Goal: Task Accomplishment & Management: Use online tool/utility

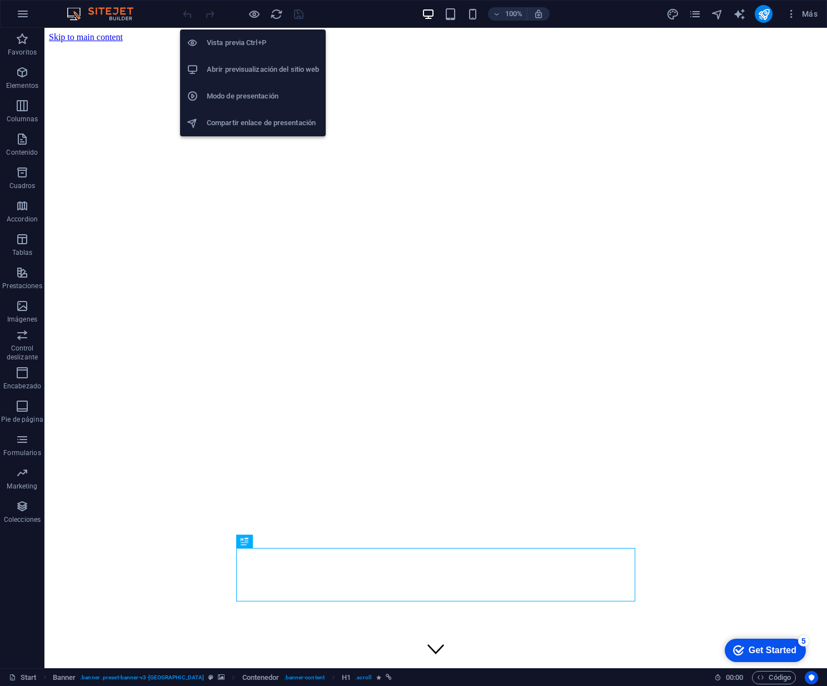
click at [237, 42] on h6 "Vista previa Ctrl+P" at bounding box center [263, 42] width 112 height 13
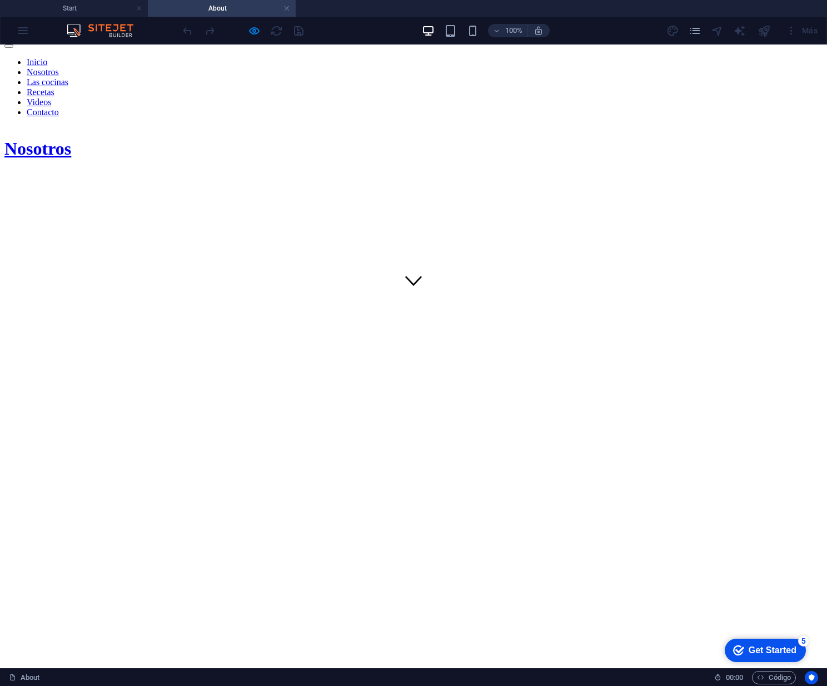
scroll to position [400, 0]
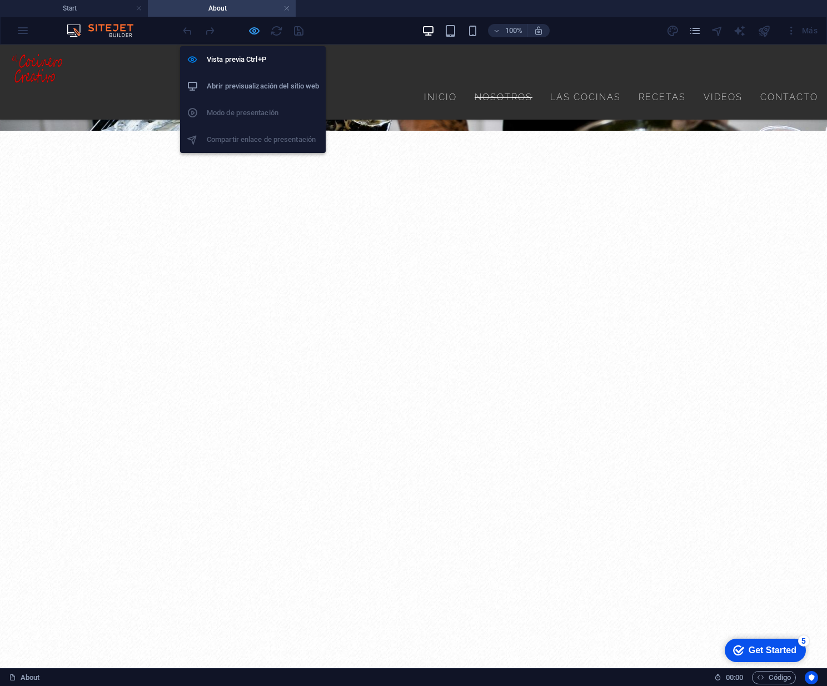
click at [254, 31] on icon "button" at bounding box center [254, 30] width 13 height 13
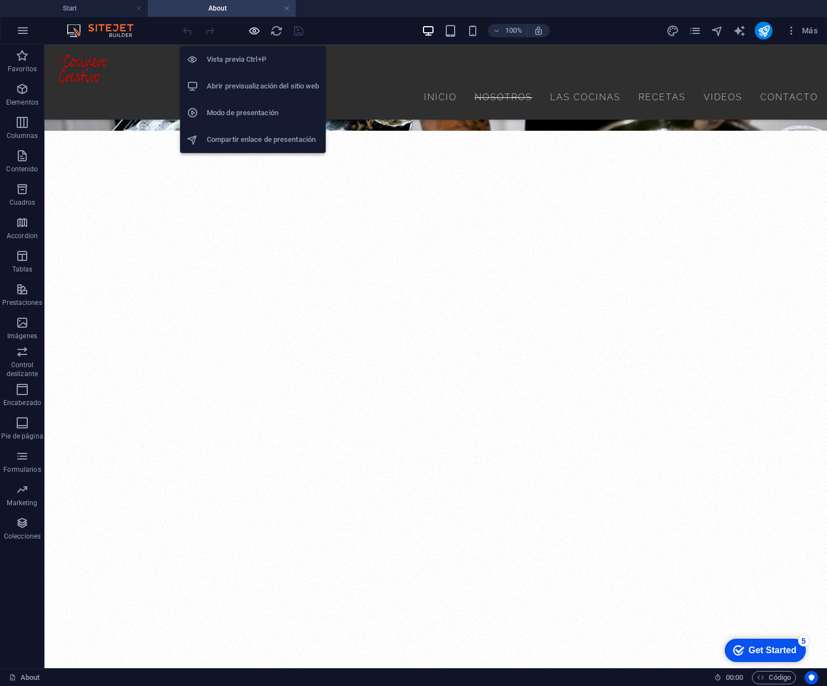
click at [254, 31] on icon "button" at bounding box center [254, 30] width 13 height 13
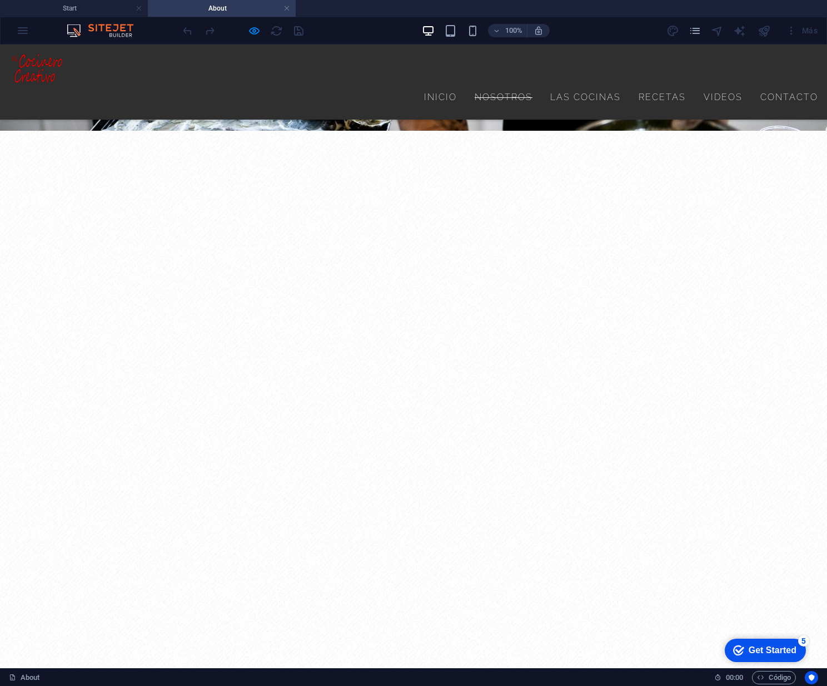
scroll to position [401, 0]
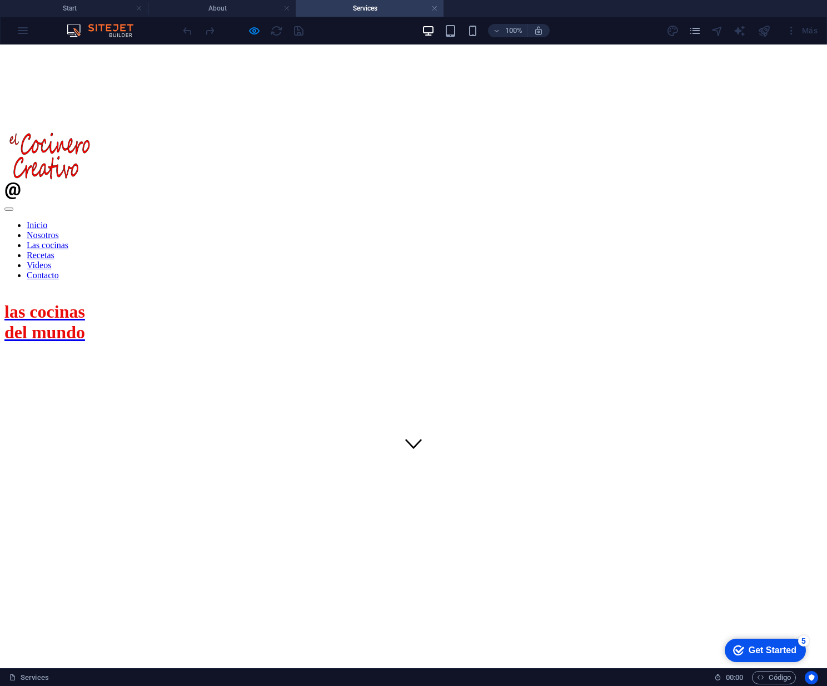
scroll to position [301, 0]
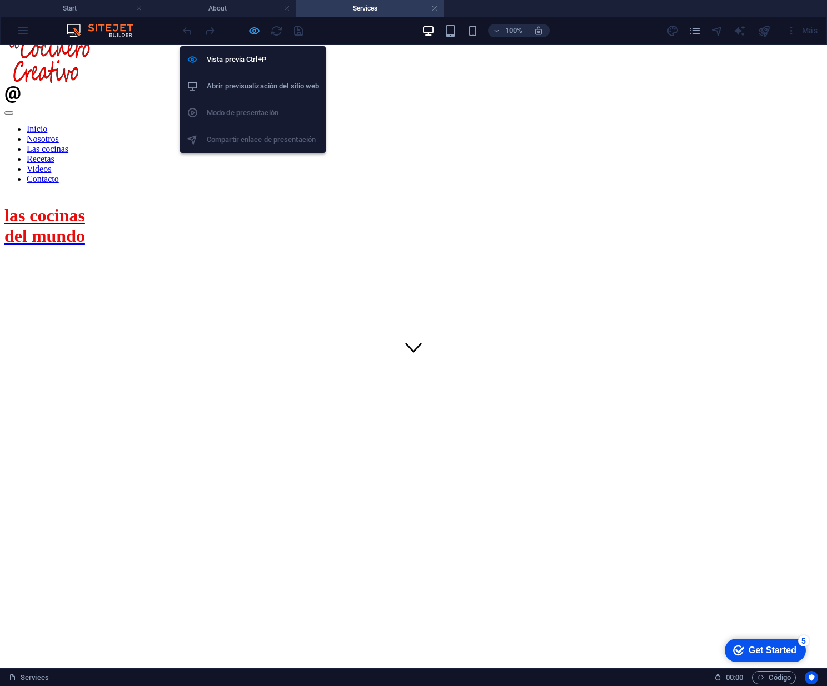
click at [256, 32] on icon "button" at bounding box center [254, 30] width 13 height 13
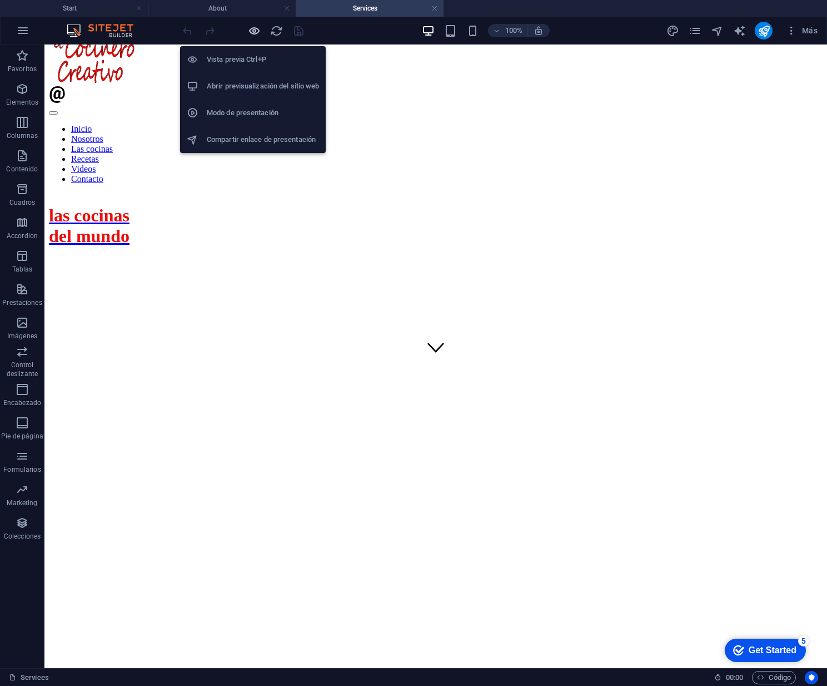
click at [255, 33] on icon "button" at bounding box center [254, 30] width 13 height 13
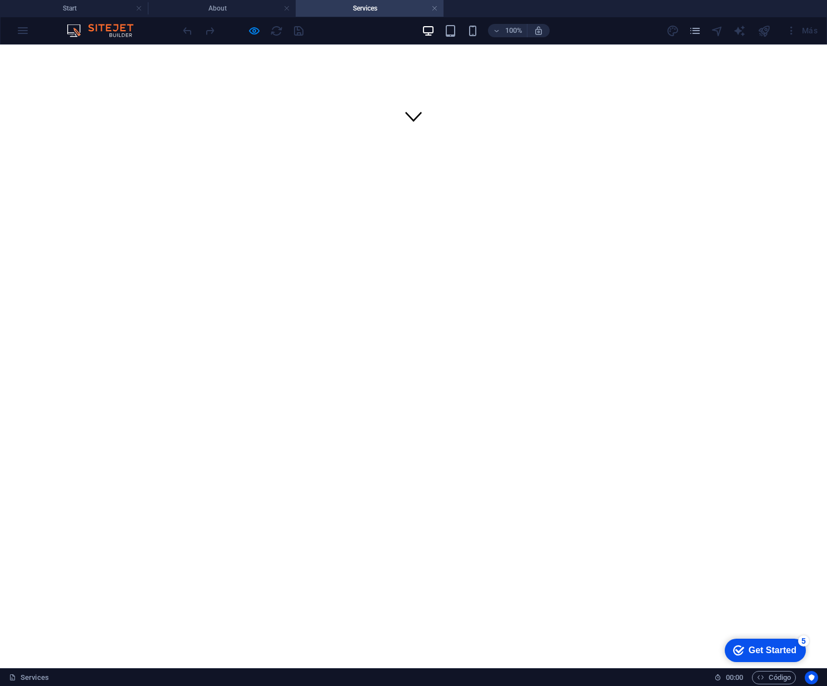
scroll to position [537, 0]
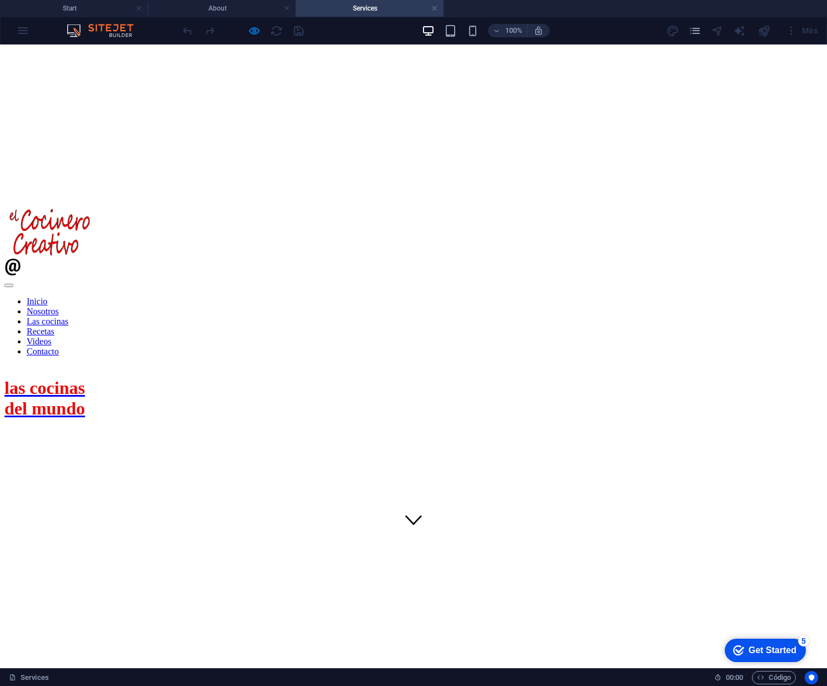
scroll to position [61, 0]
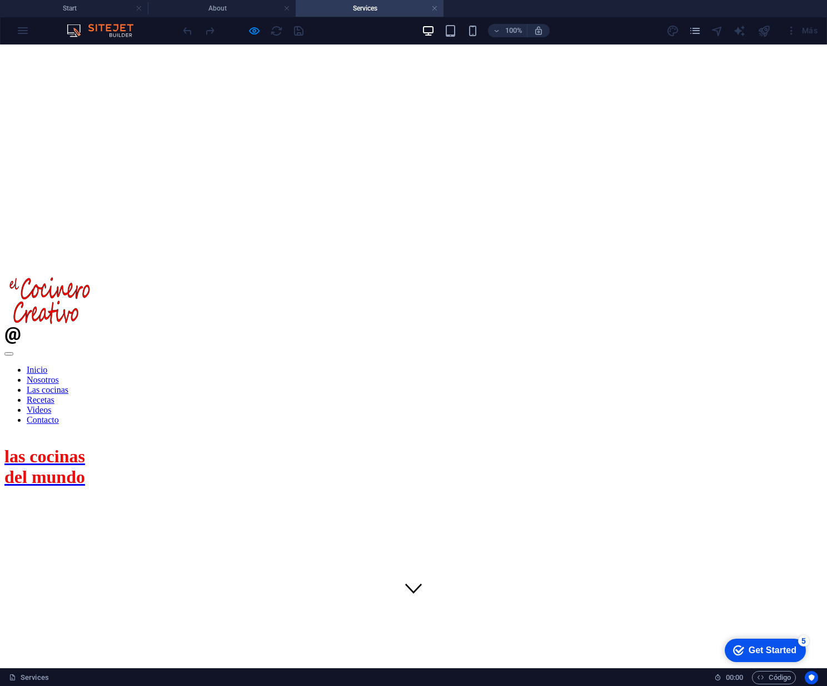
click at [85, 446] on span "las cocinas del mundo" at bounding box center [44, 466] width 81 height 41
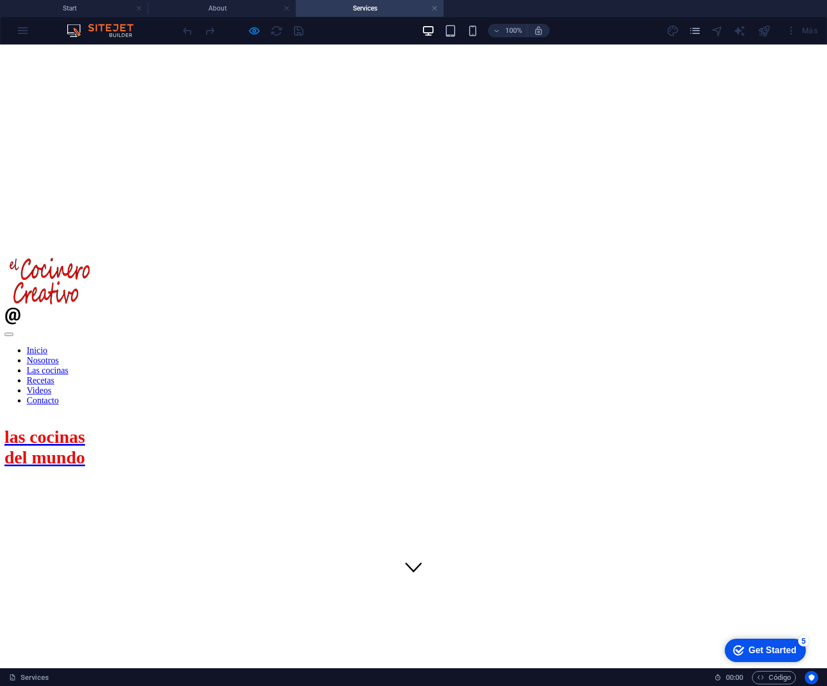
scroll to position [0, 0]
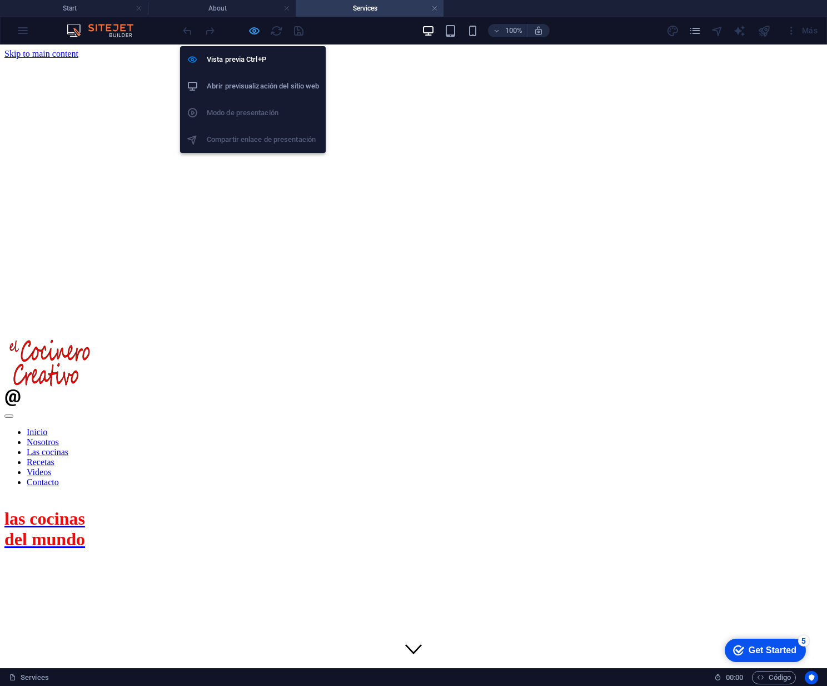
click at [254, 32] on icon "button" at bounding box center [254, 30] width 13 height 13
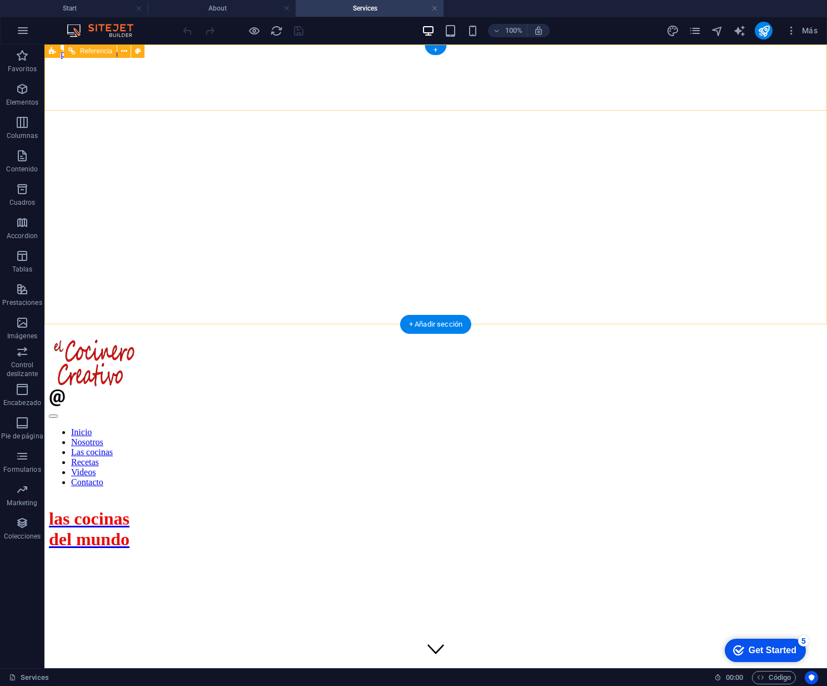
click at [503, 427] on nav "Inicio Nosotros Las cocinas Recetas Videos Contacto" at bounding box center [436, 457] width 774 height 60
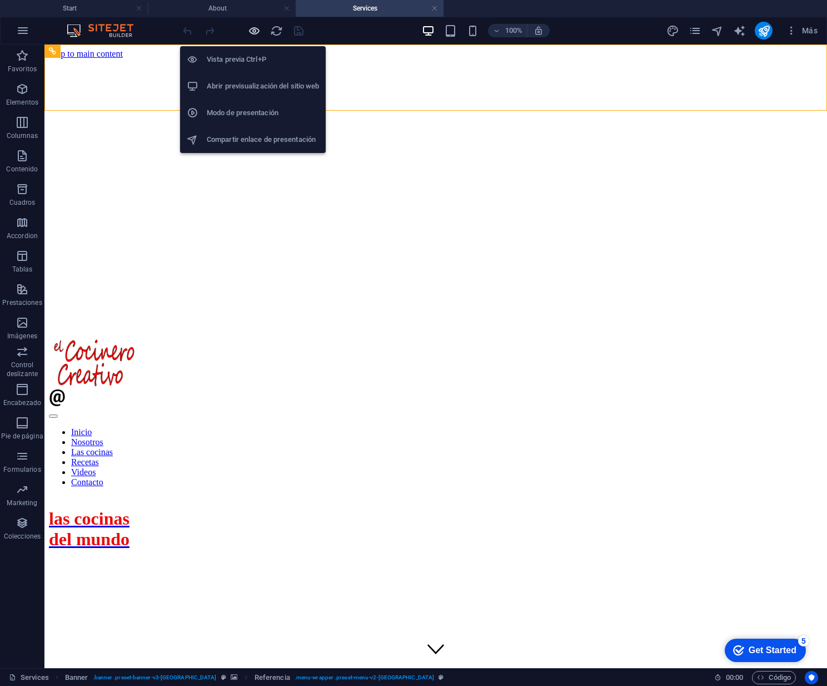
click at [255, 32] on icon "button" at bounding box center [254, 30] width 13 height 13
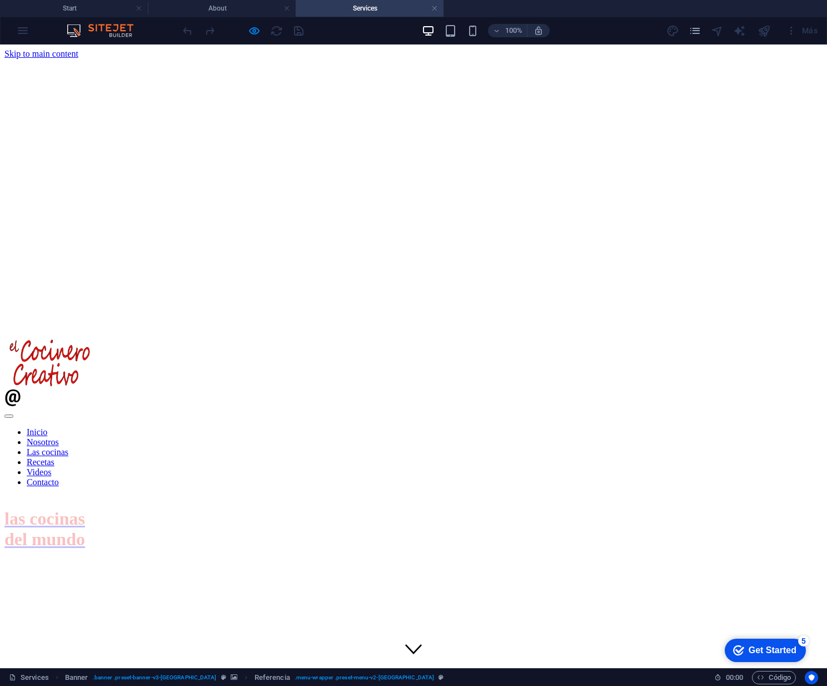
click at [59, 437] on link "Nosotros" at bounding box center [43, 441] width 32 height 9
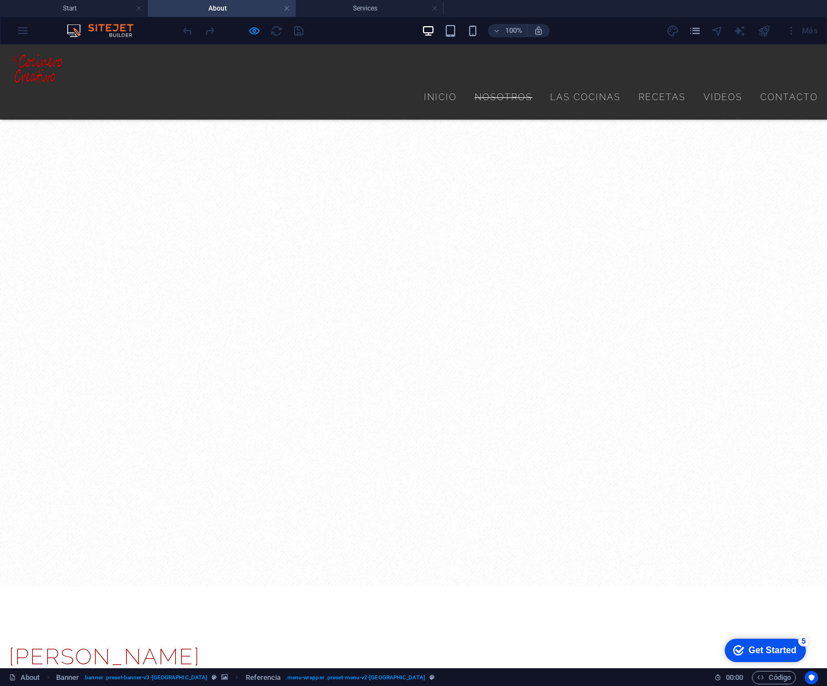
scroll to position [509, 0]
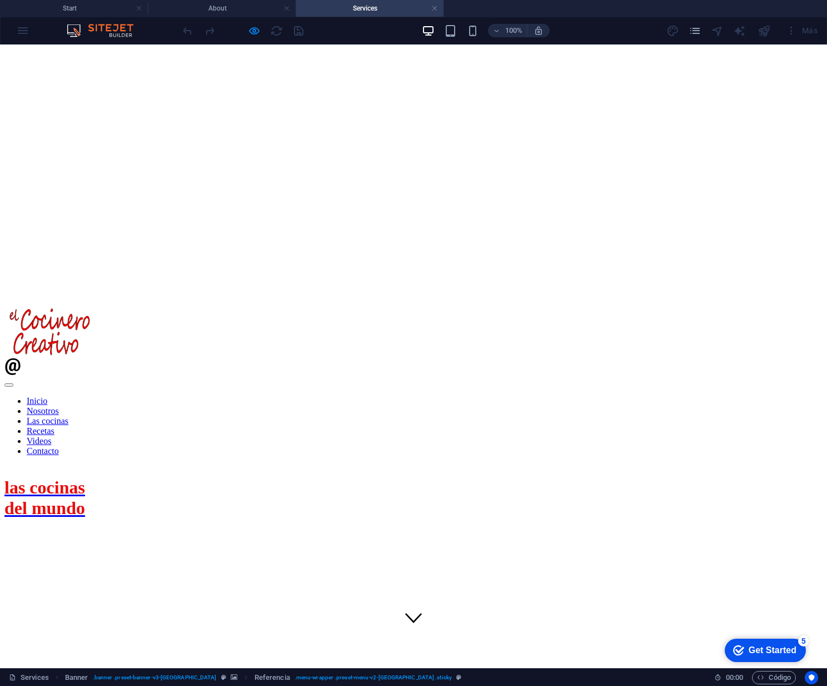
scroll to position [0, 0]
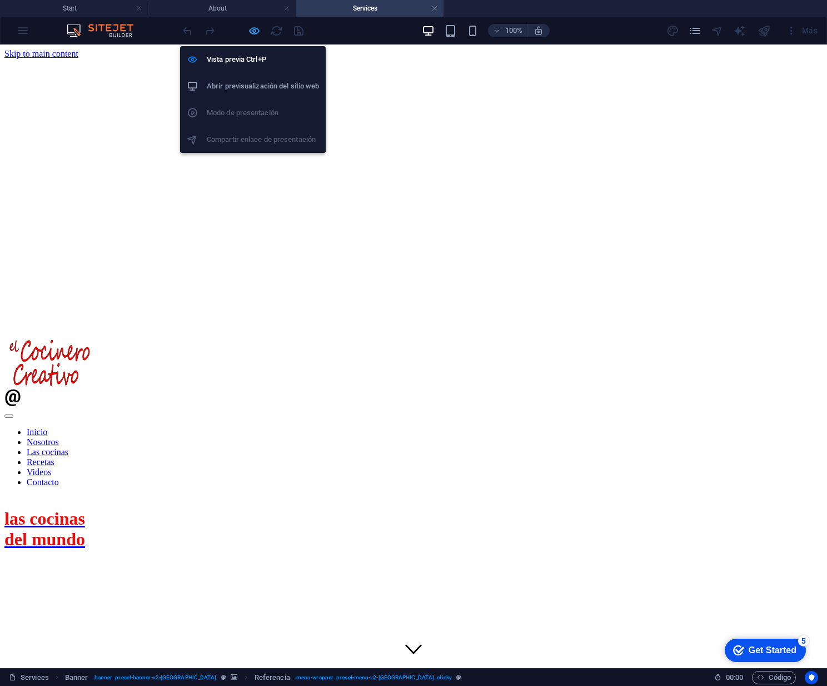
click at [254, 32] on icon "button" at bounding box center [254, 30] width 13 height 13
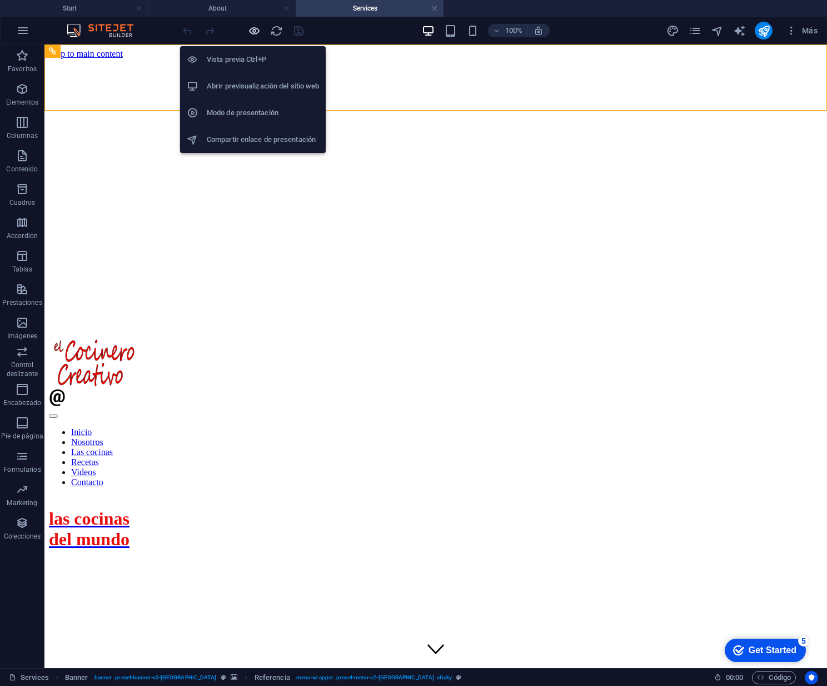
click at [251, 32] on icon "button" at bounding box center [254, 30] width 13 height 13
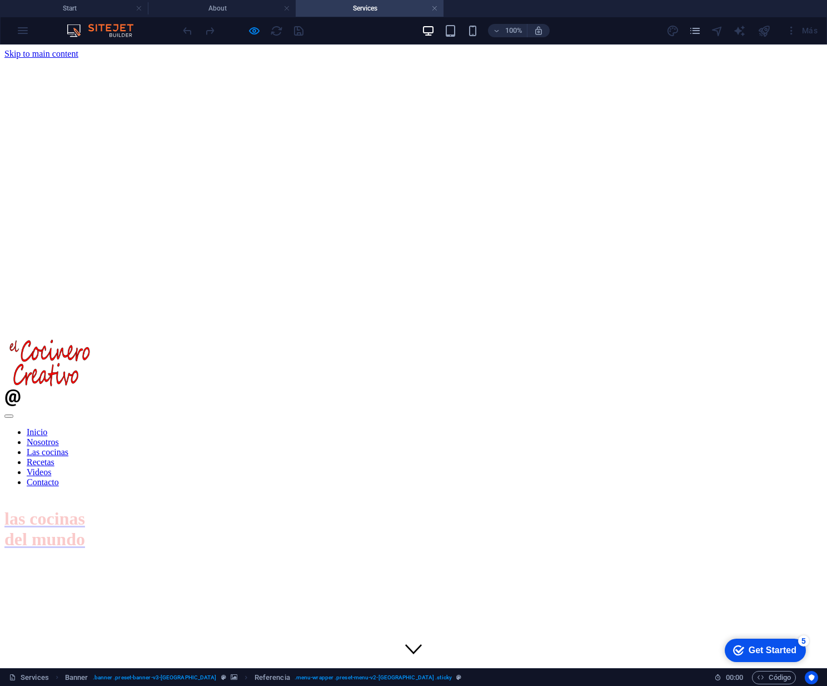
click at [59, 437] on link "Nosotros" at bounding box center [43, 441] width 32 height 9
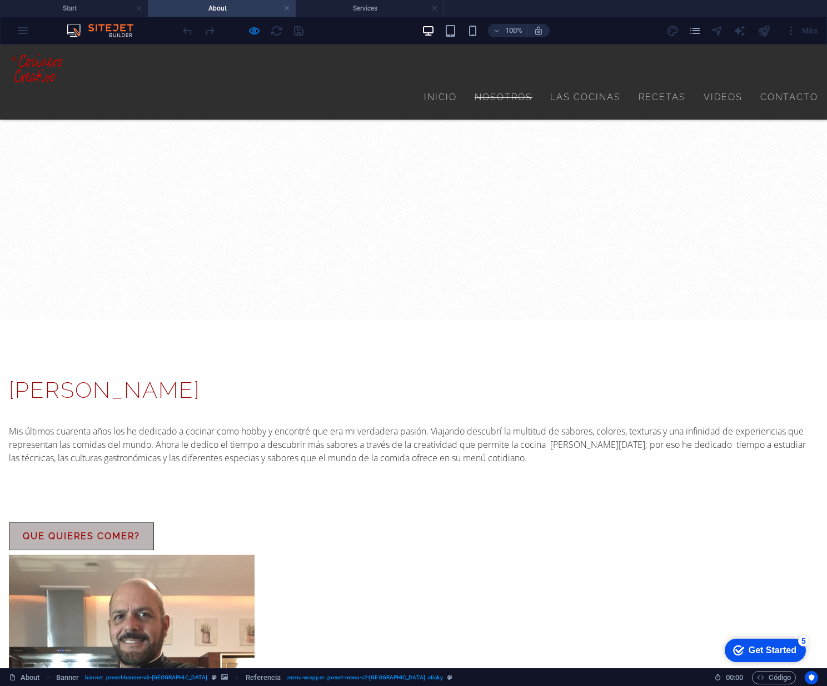
scroll to position [782, 0]
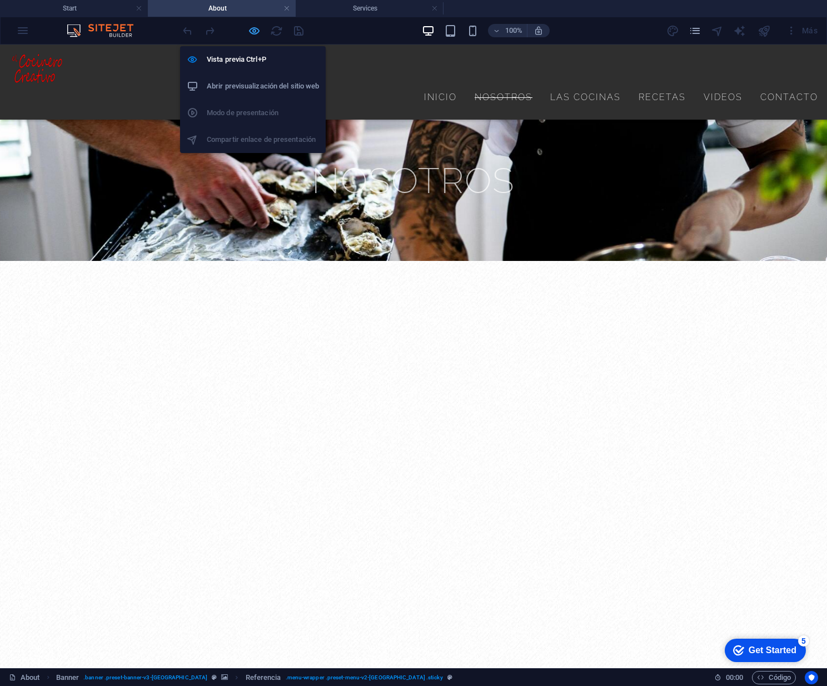
click at [252, 31] on icon "button" at bounding box center [254, 30] width 13 height 13
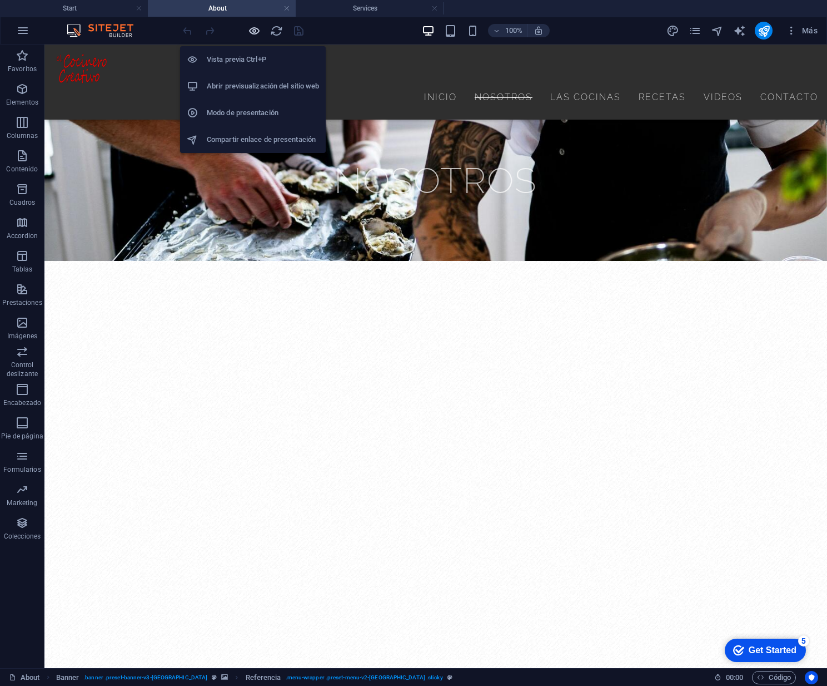
click at [252, 32] on icon "button" at bounding box center [254, 30] width 13 height 13
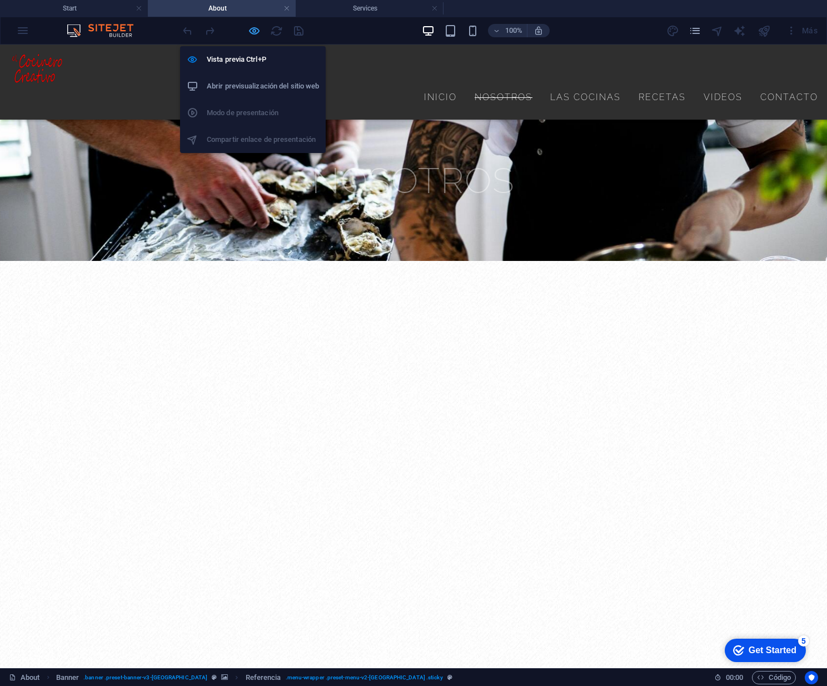
click at [254, 32] on icon "button" at bounding box center [254, 30] width 13 height 13
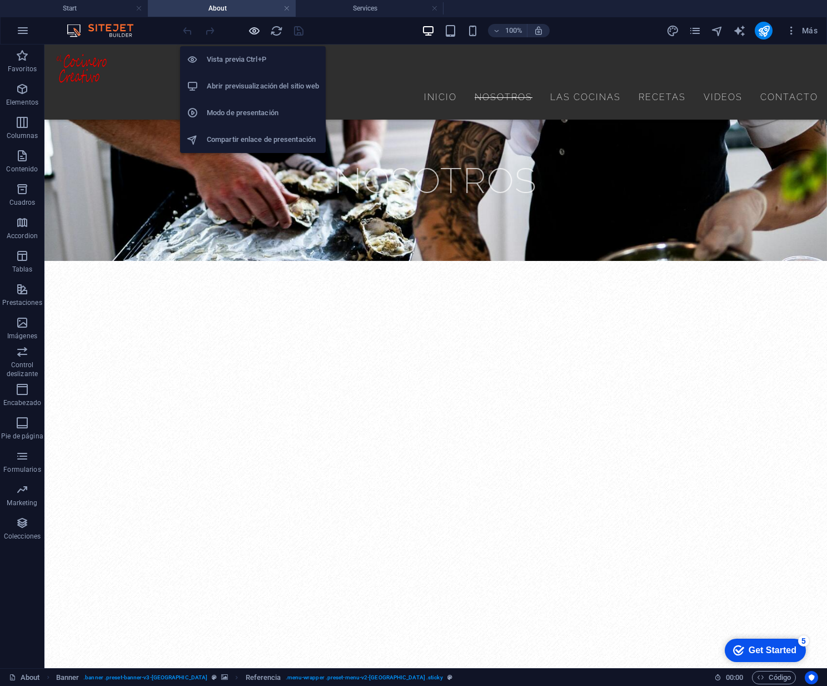
click at [251, 32] on icon "button" at bounding box center [254, 30] width 13 height 13
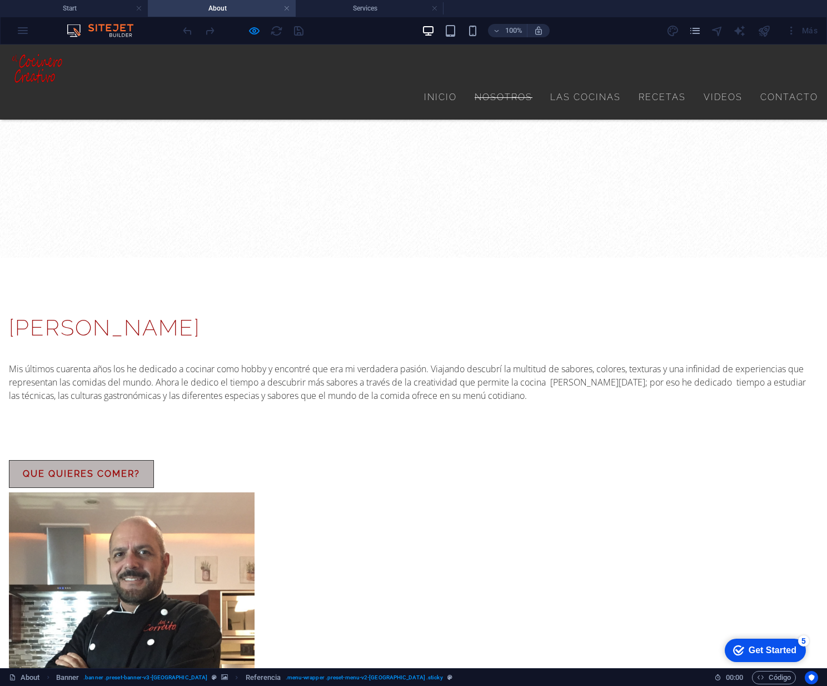
scroll to position [850, 0]
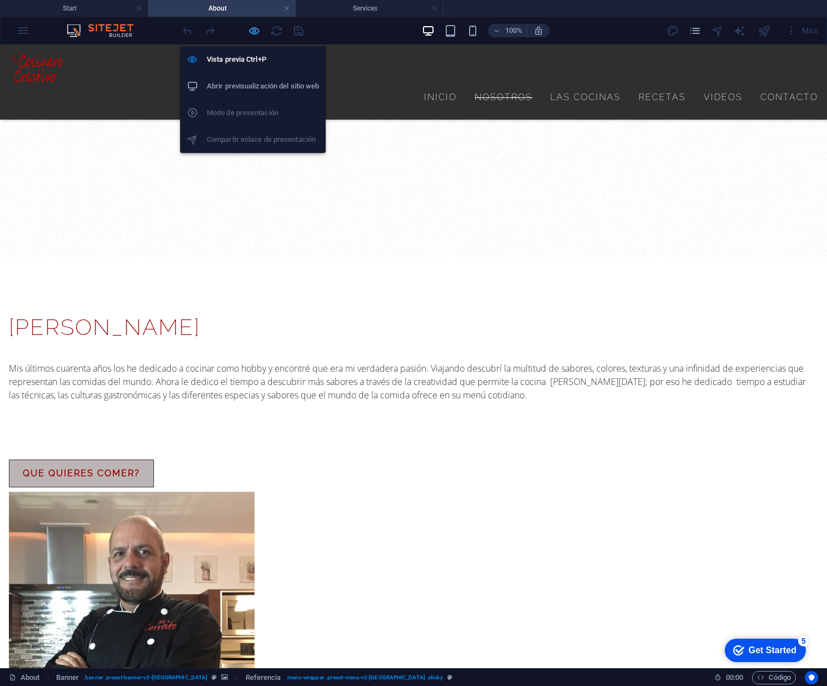
click at [251, 30] on icon "button" at bounding box center [254, 30] width 13 height 13
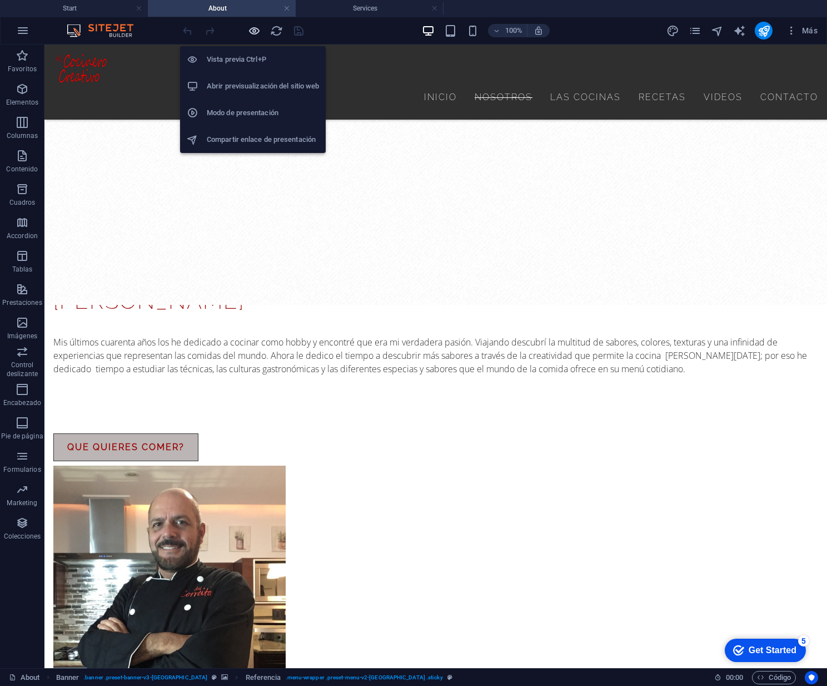
click at [254, 29] on icon "button" at bounding box center [254, 30] width 13 height 13
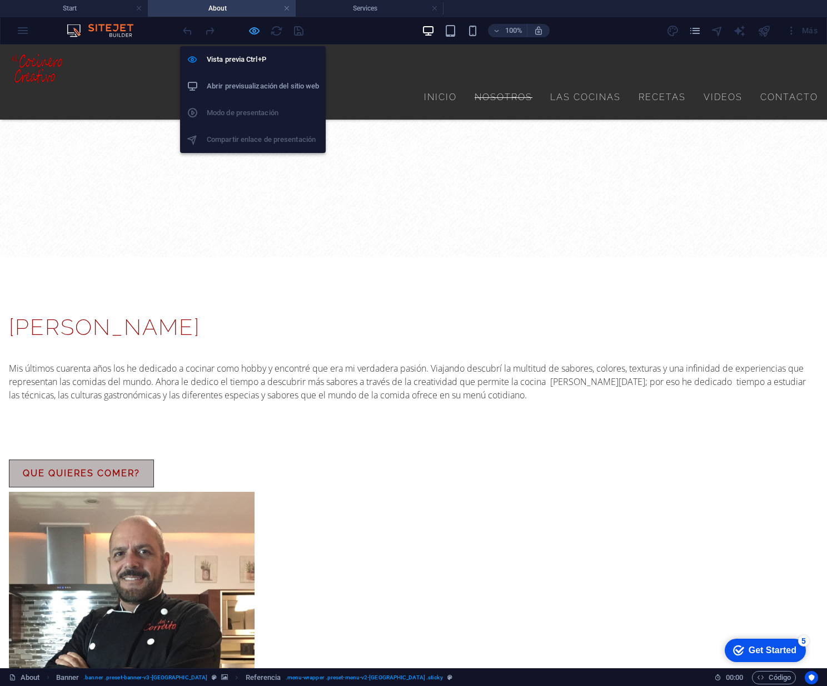
click at [256, 29] on icon "button" at bounding box center [254, 30] width 13 height 13
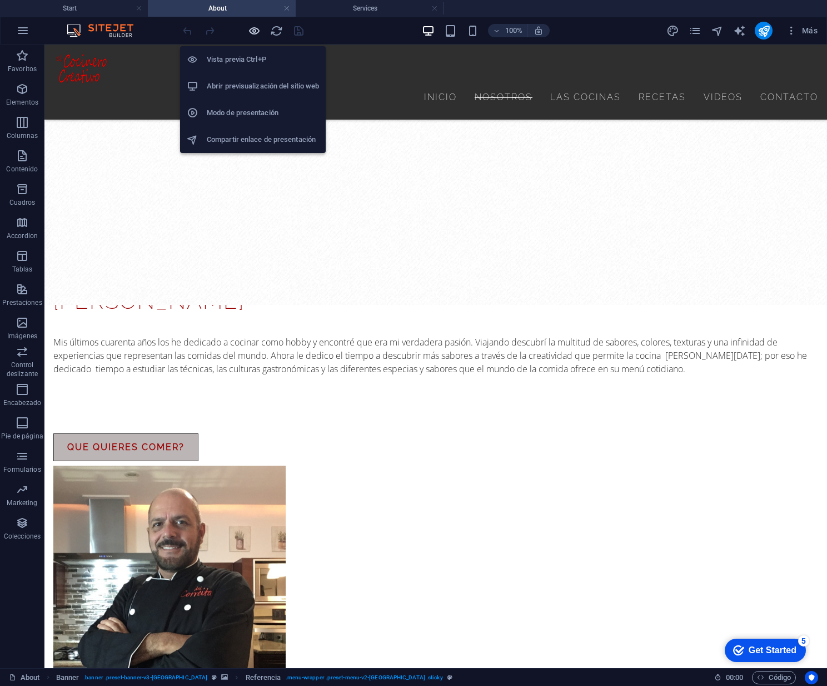
click at [256, 30] on icon "button" at bounding box center [254, 30] width 13 height 13
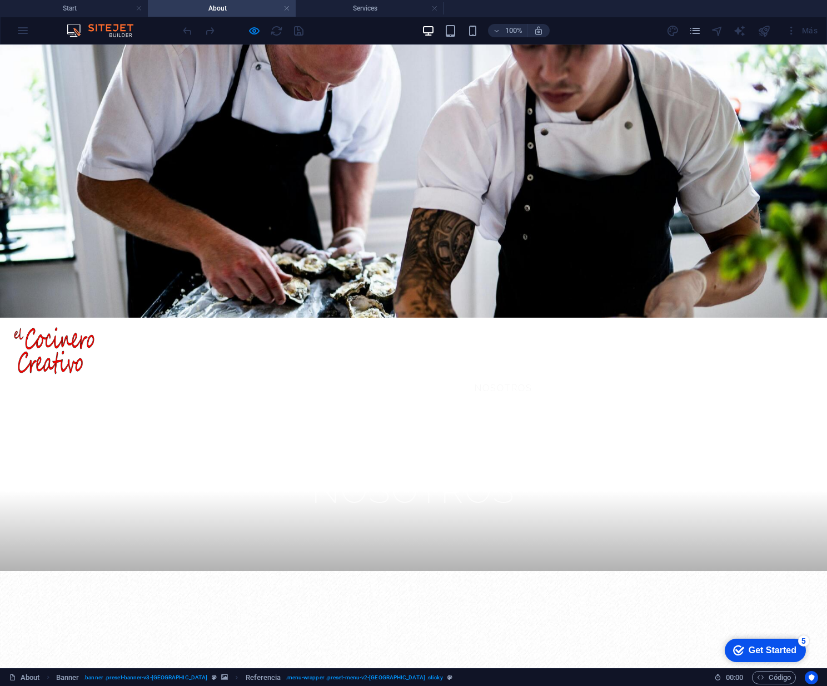
scroll to position [0, 0]
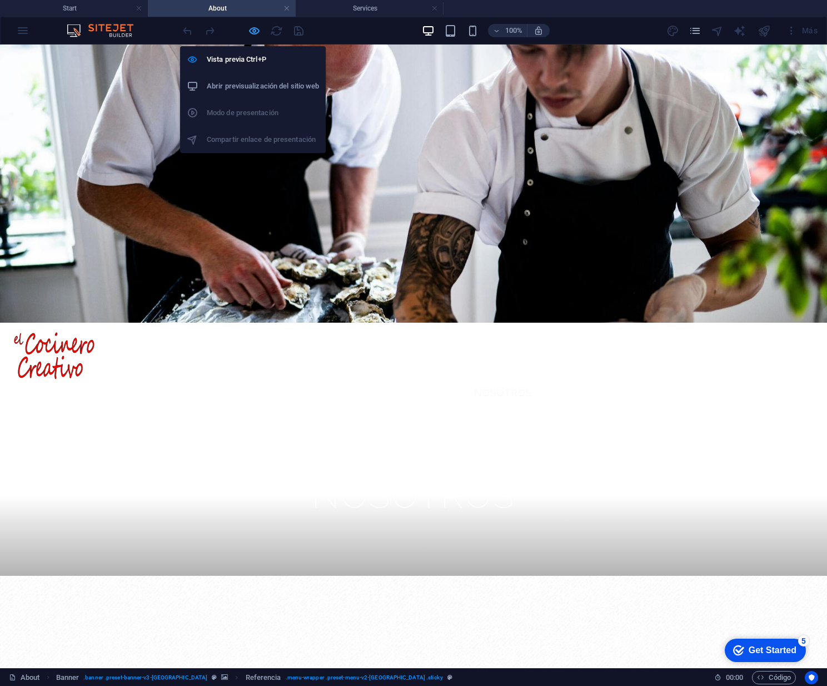
click at [255, 31] on icon "button" at bounding box center [254, 30] width 13 height 13
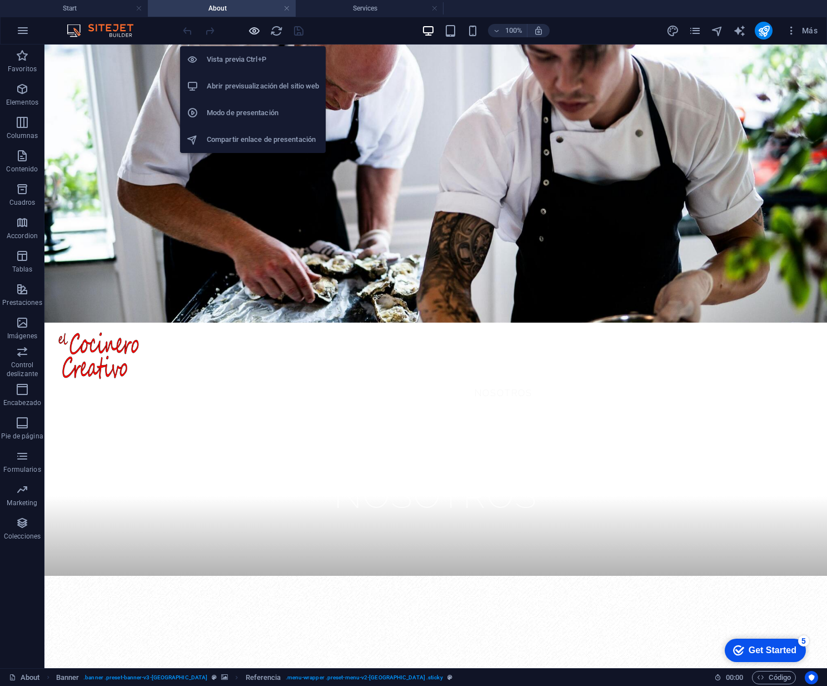
click at [255, 28] on icon "button" at bounding box center [254, 30] width 13 height 13
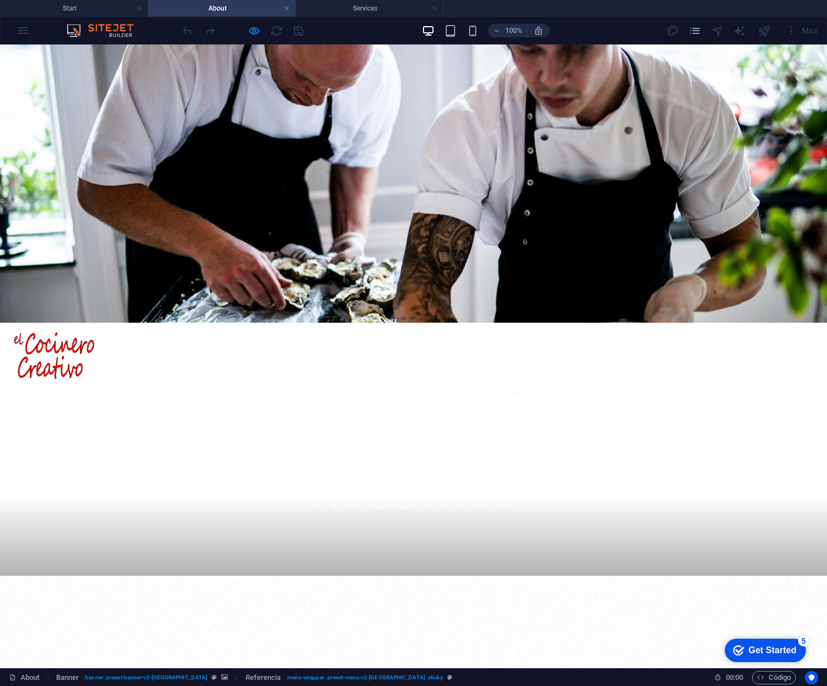
click at [667, 380] on link "Recetas" at bounding box center [662, 393] width 47 height 27
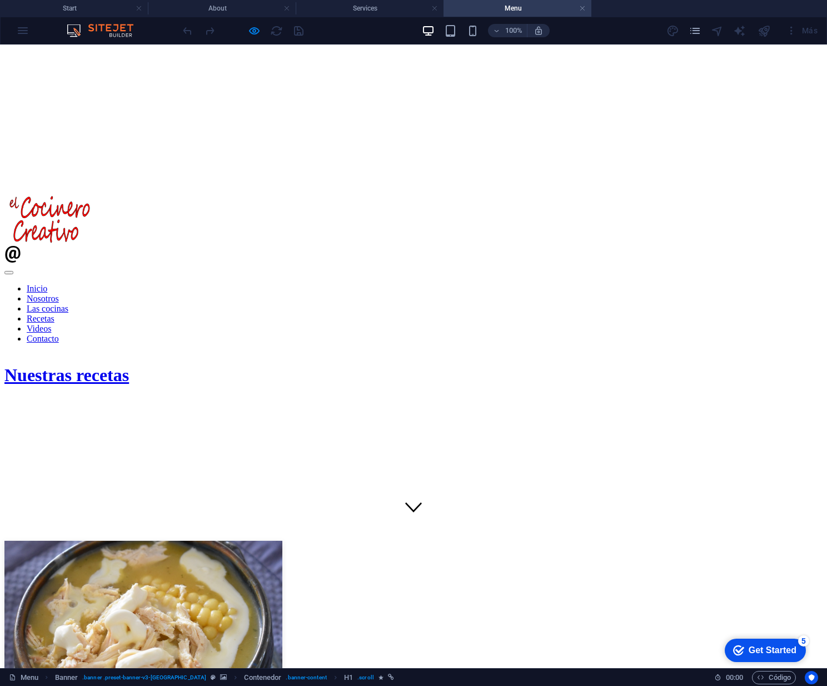
scroll to position [143, 0]
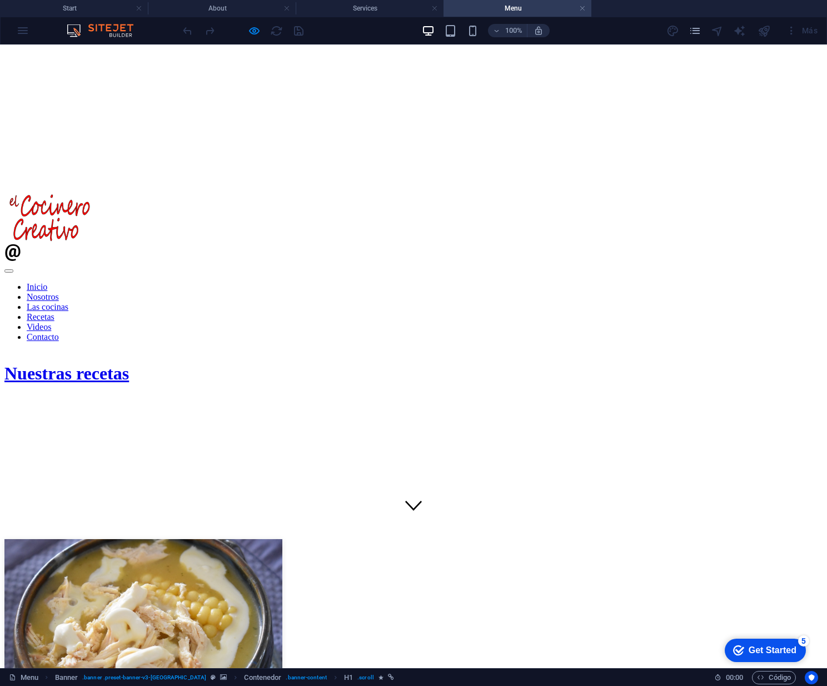
click at [110, 539] on figure at bounding box center [413, 623] width 818 height 169
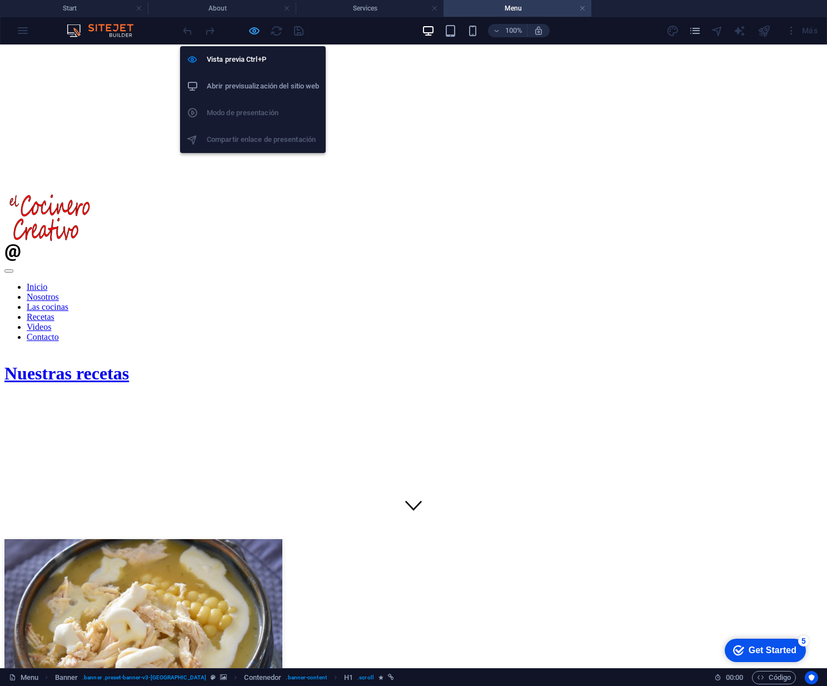
click at [255, 30] on icon "button" at bounding box center [254, 30] width 13 height 13
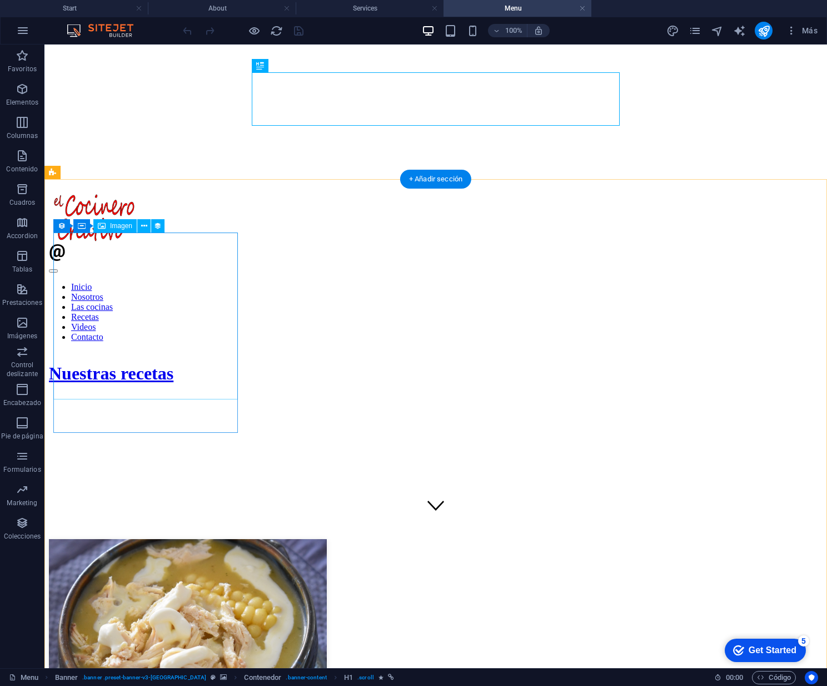
click at [185, 539] on figure at bounding box center [436, 623] width 774 height 169
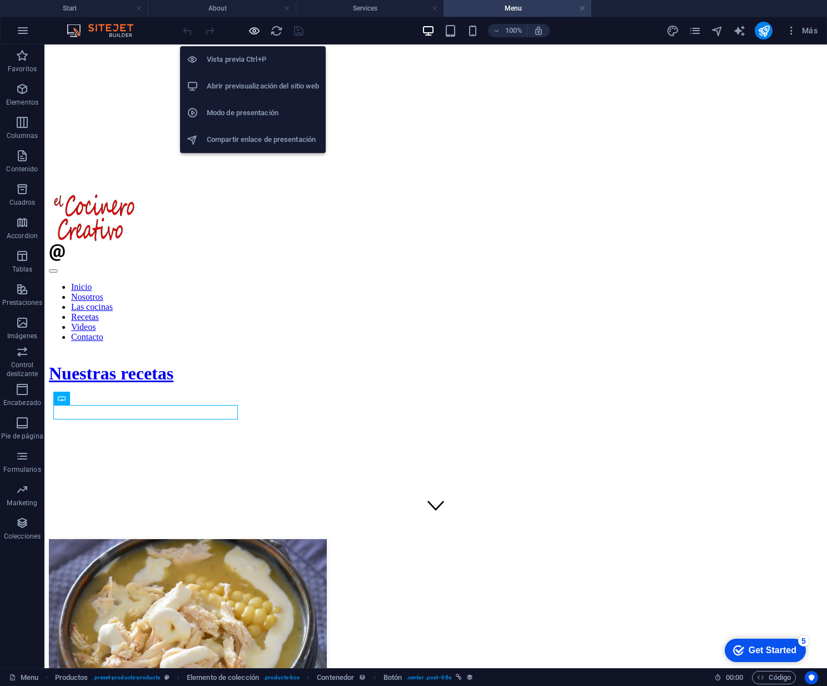
click at [255, 35] on icon "button" at bounding box center [254, 30] width 13 height 13
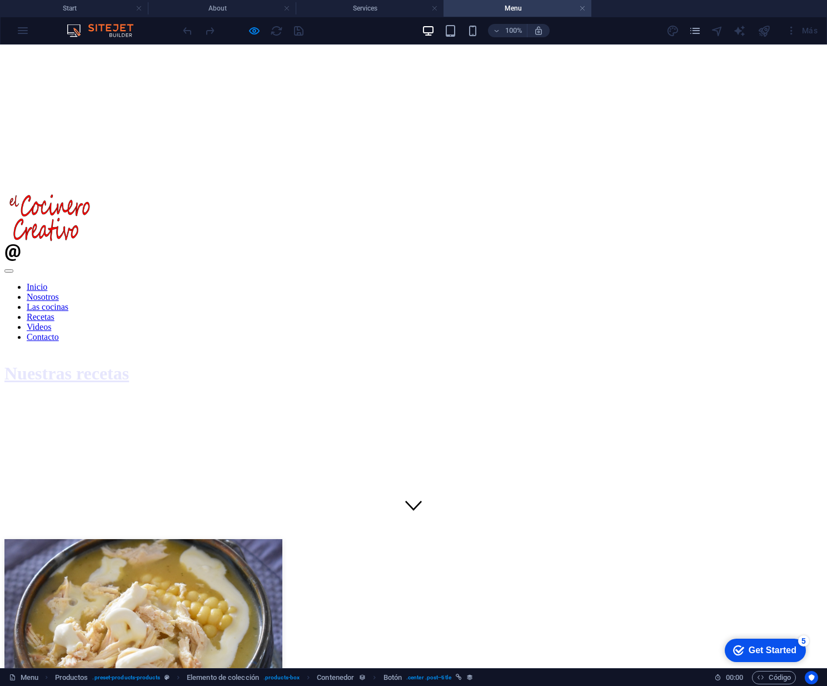
click at [110, 539] on img at bounding box center [143, 622] width 278 height 167
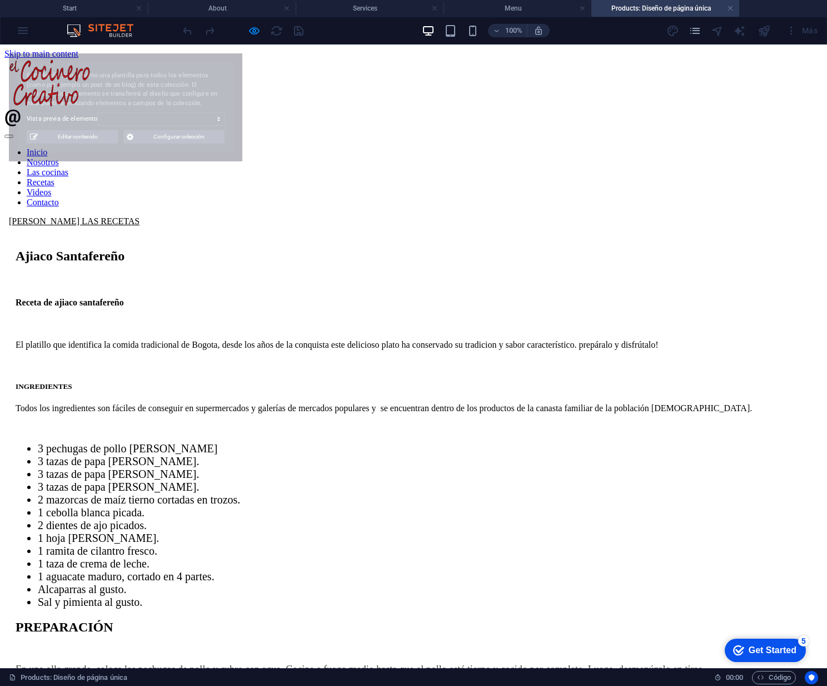
scroll to position [0, 0]
select select "68af466af483c1f4fe05e80a"
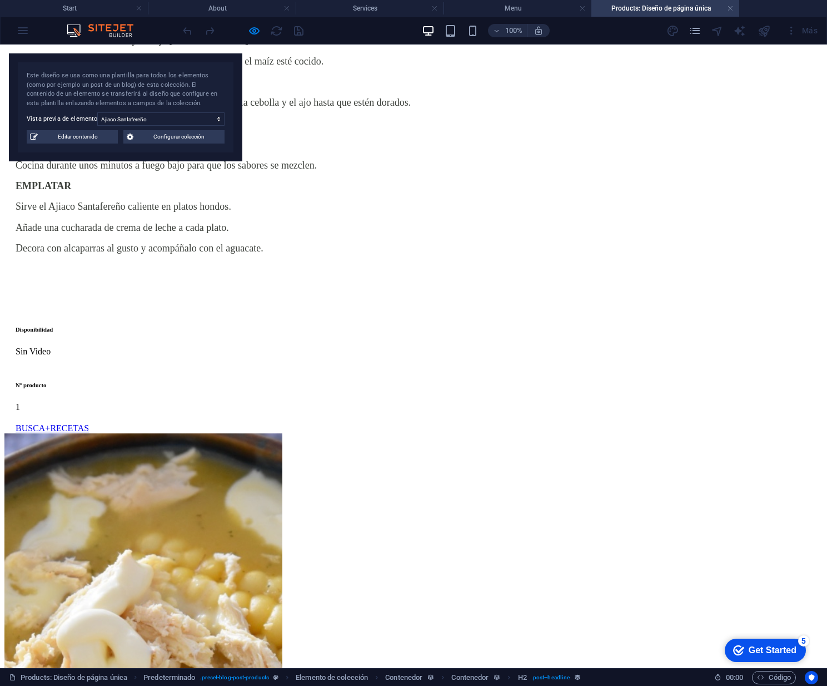
scroll to position [701, 0]
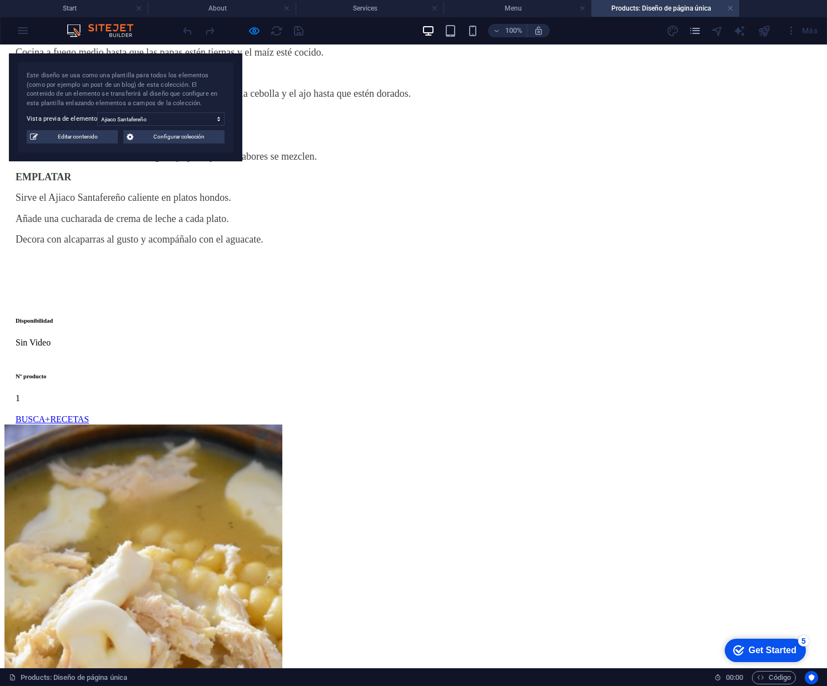
click at [85, 414] on div "BUSCA+RECETAS" at bounding box center [419, 419] width 807 height 10
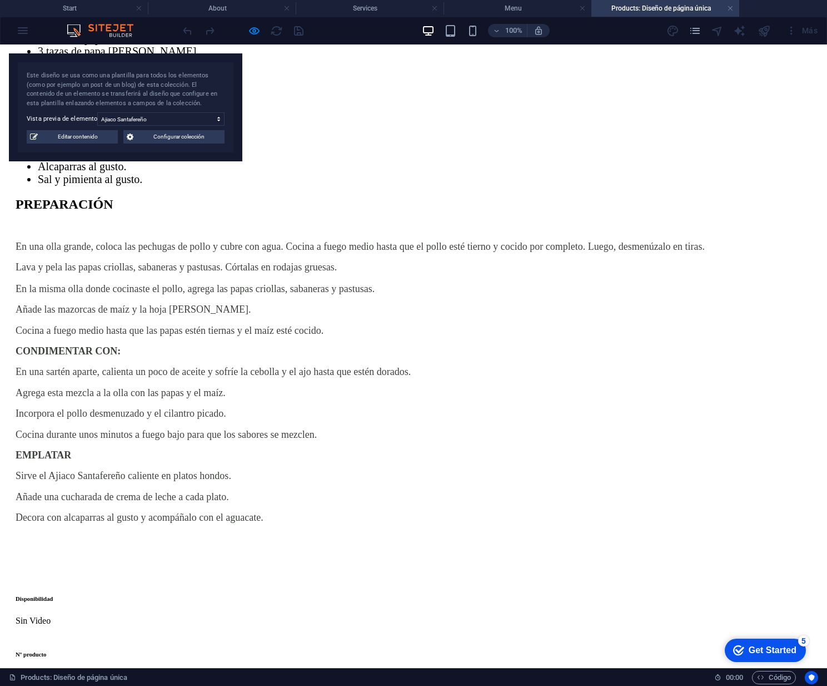
scroll to position [418, 0]
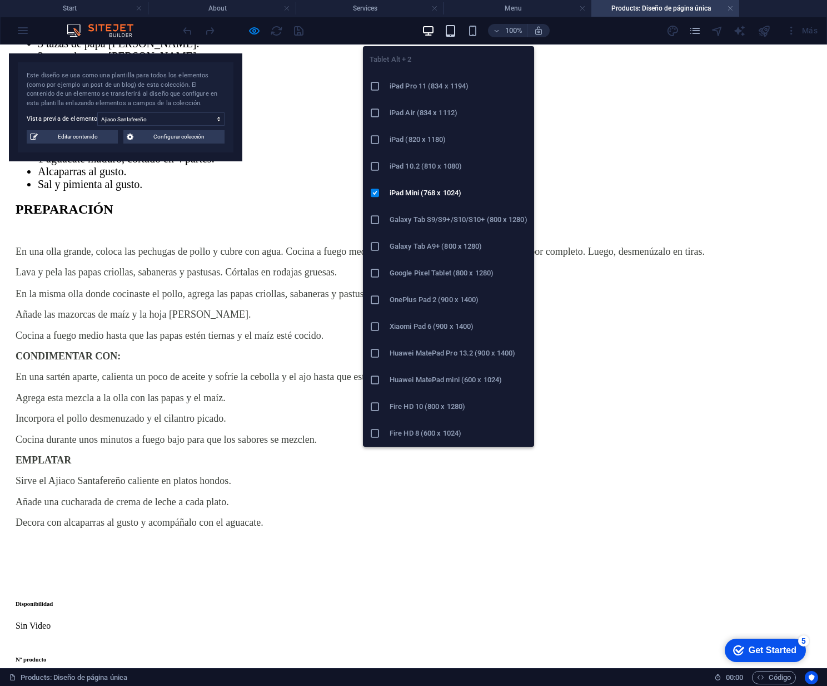
click at [452, 31] on icon "button" at bounding box center [450, 30] width 13 height 13
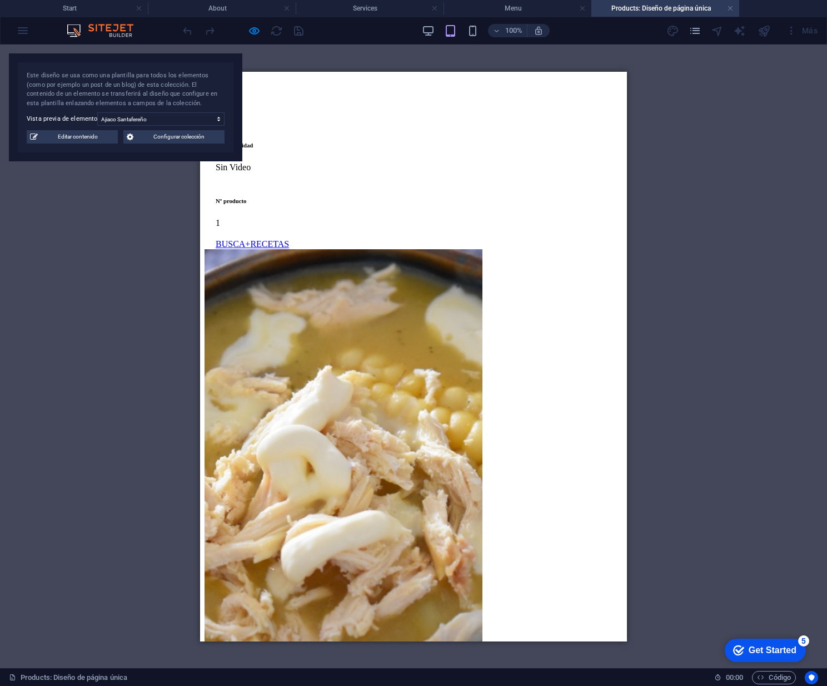
scroll to position [940, 0]
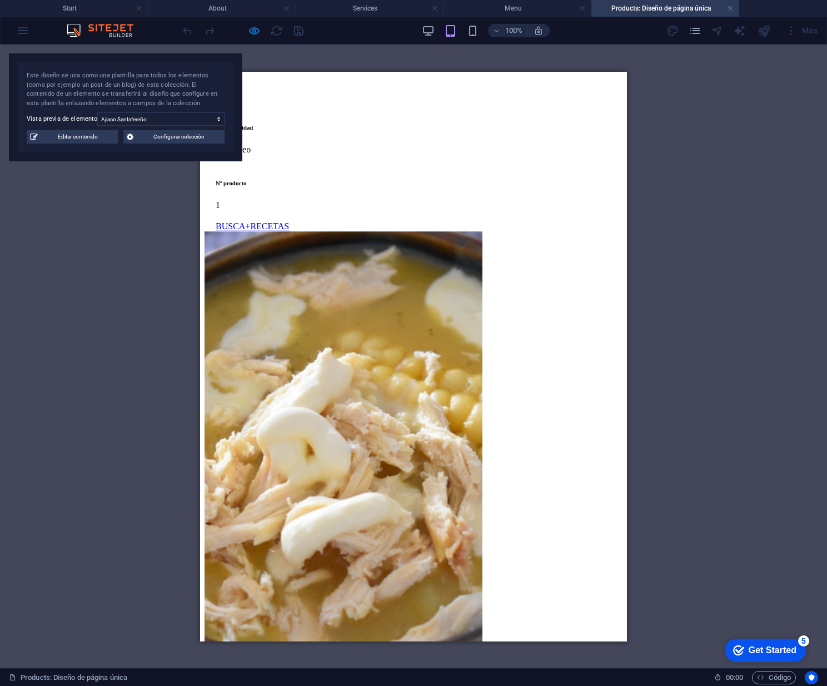
drag, startPoint x: 297, startPoint y: 488, endPoint x: 362, endPoint y: 459, distance: 71.2
click at [297, 231] on div "BUSCA+RECETAS" at bounding box center [419, 226] width 407 height 10
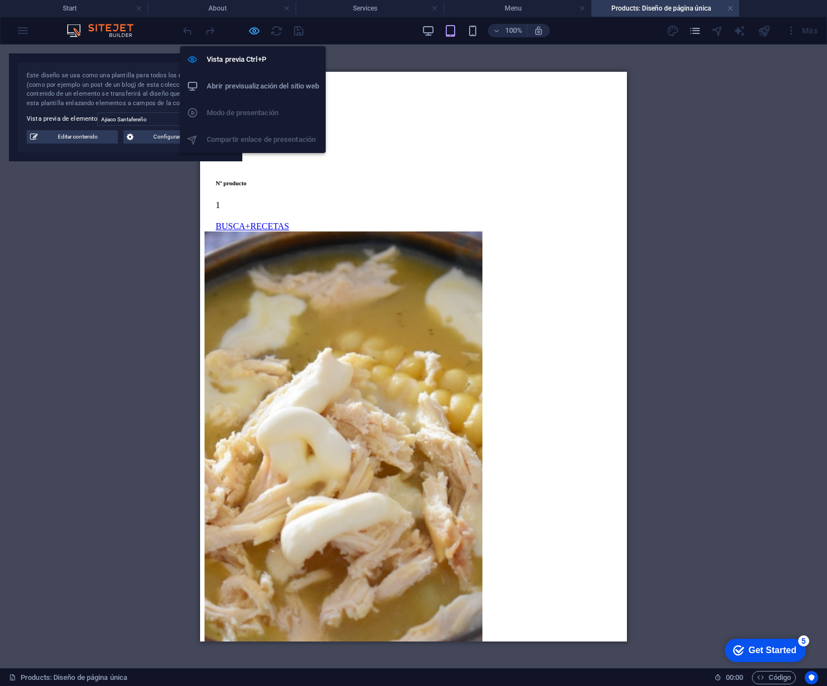
click at [256, 31] on icon "button" at bounding box center [254, 30] width 13 height 13
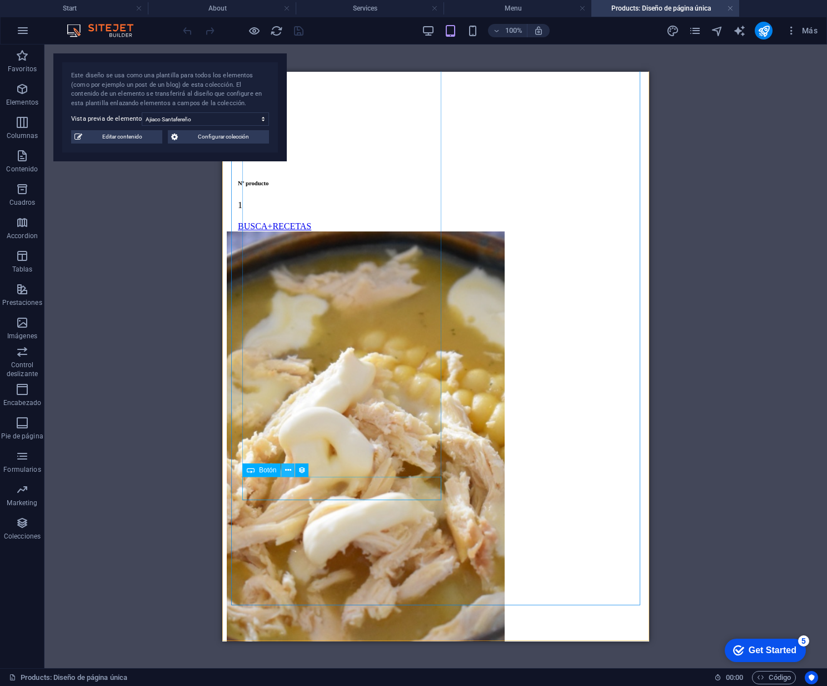
click at [288, 471] on icon at bounding box center [288, 470] width 6 height 12
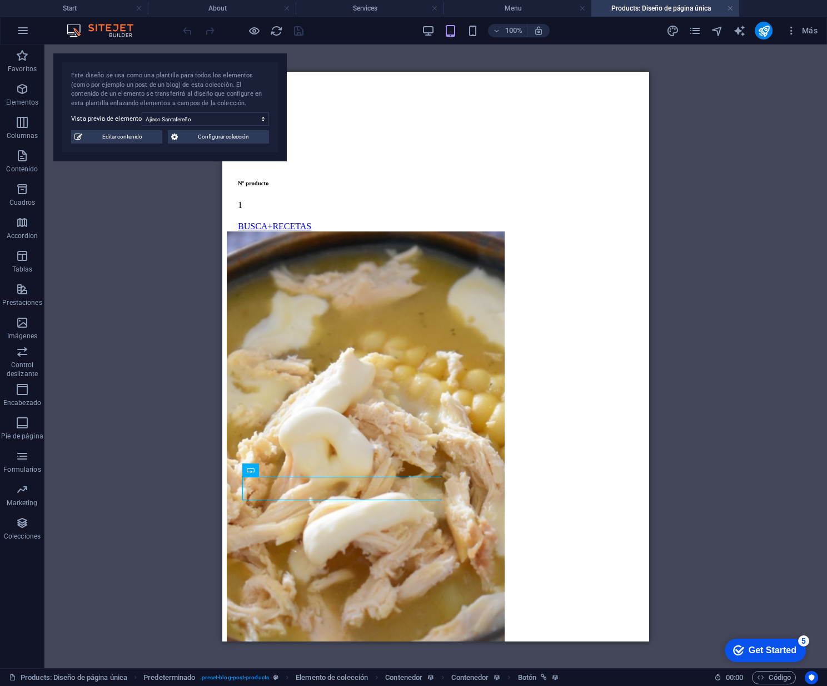
drag, startPoint x: 122, startPoint y: 257, endPoint x: 117, endPoint y: 266, distance: 10.2
click at [122, 257] on div "Arrastra aquí para reemplazar el contenido existente. Si quieres crear un eleme…" at bounding box center [435, 355] width 783 height 623
drag, startPoint x: 23, startPoint y: 91, endPoint x: 36, endPoint y: 127, distance: 38.3
click at [23, 91] on icon "button" at bounding box center [22, 88] width 13 height 13
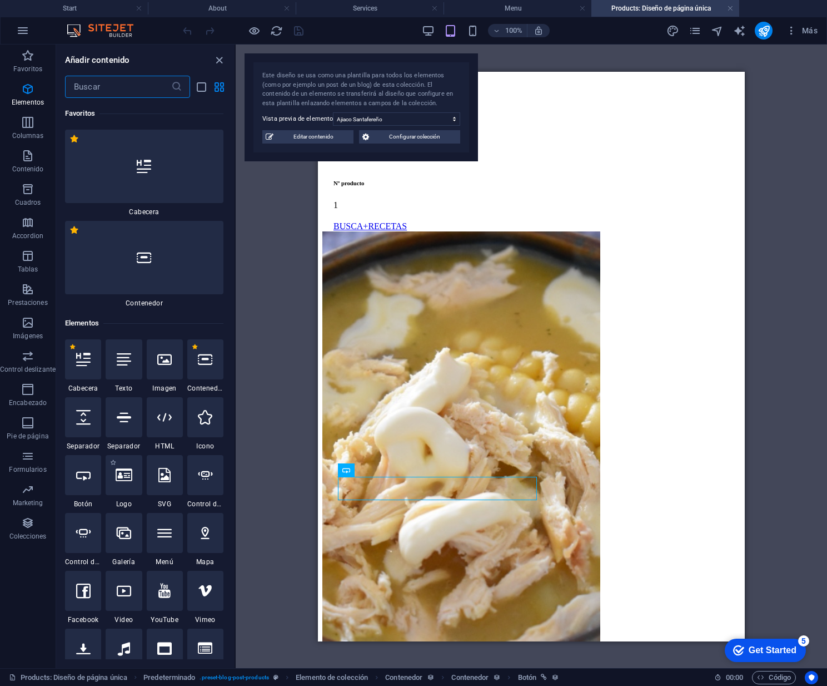
scroll to position [210, 0]
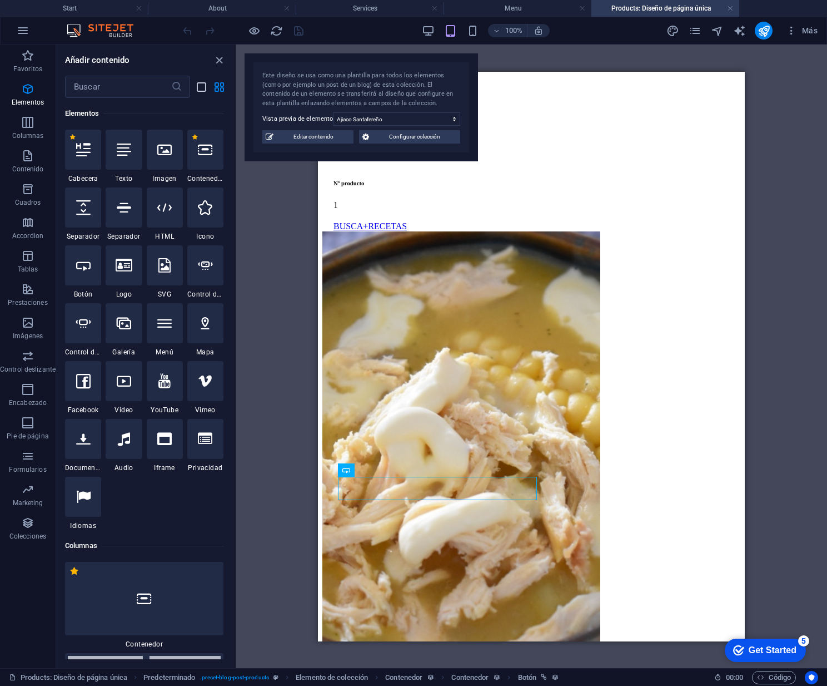
click at [201, 90] on icon "list-view" at bounding box center [201, 87] width 13 height 13
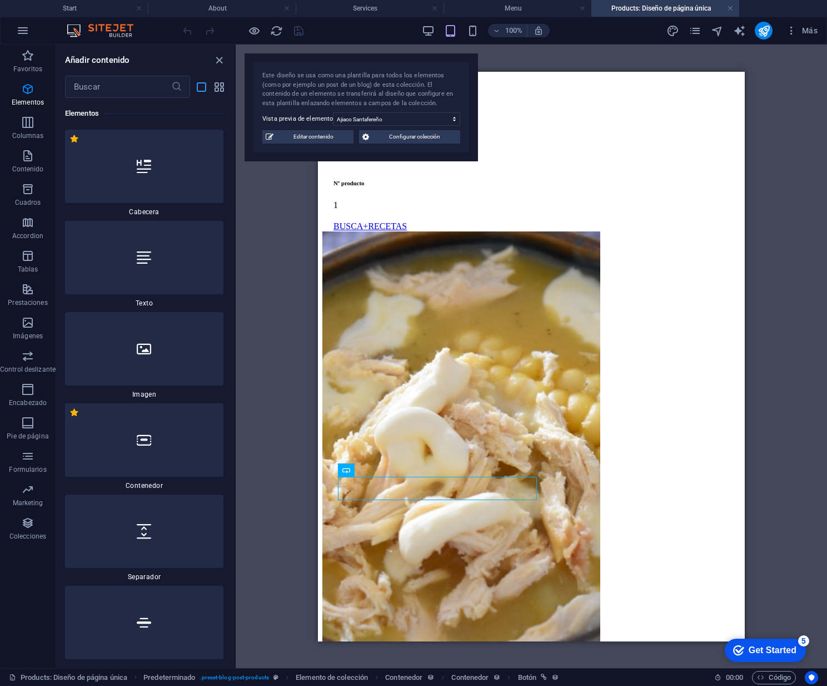
click at [201, 90] on icon "list-view" at bounding box center [201, 87] width 13 height 13
click at [216, 88] on icon "grid-view" at bounding box center [219, 87] width 13 height 13
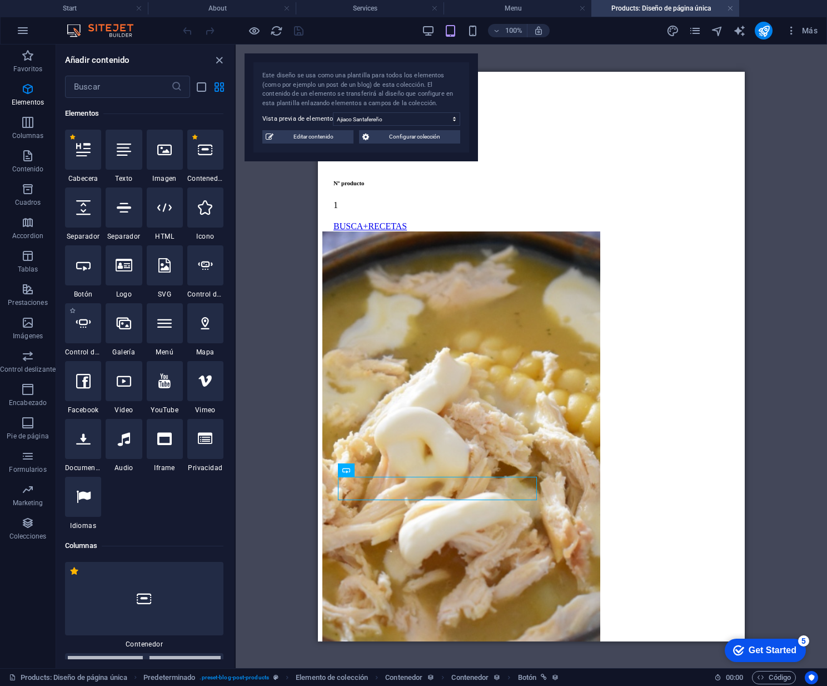
click at [85, 354] on span "Control deslizante" at bounding box center [83, 352] width 36 height 9
select select "ms"
select select "s"
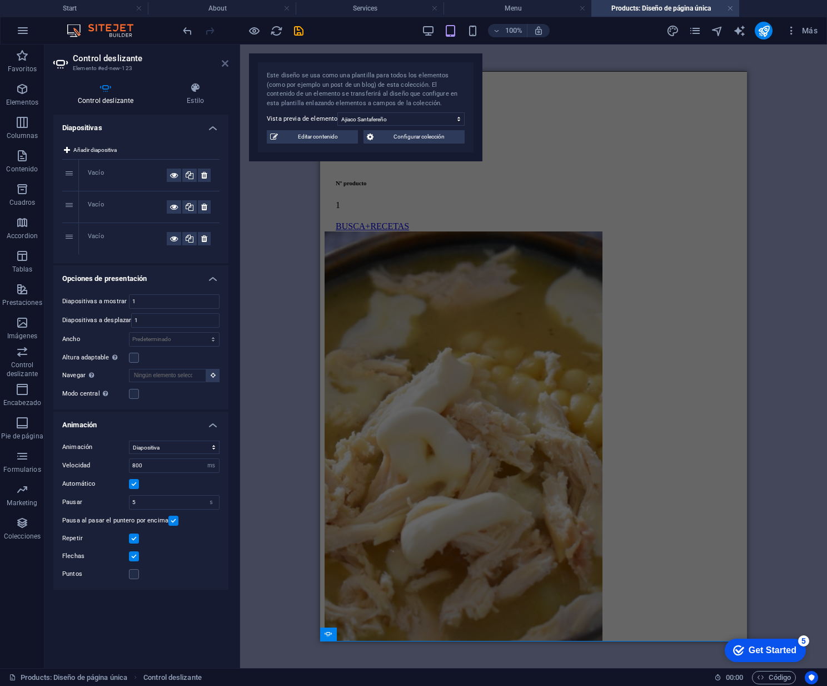
click at [226, 62] on icon at bounding box center [225, 63] width 7 height 9
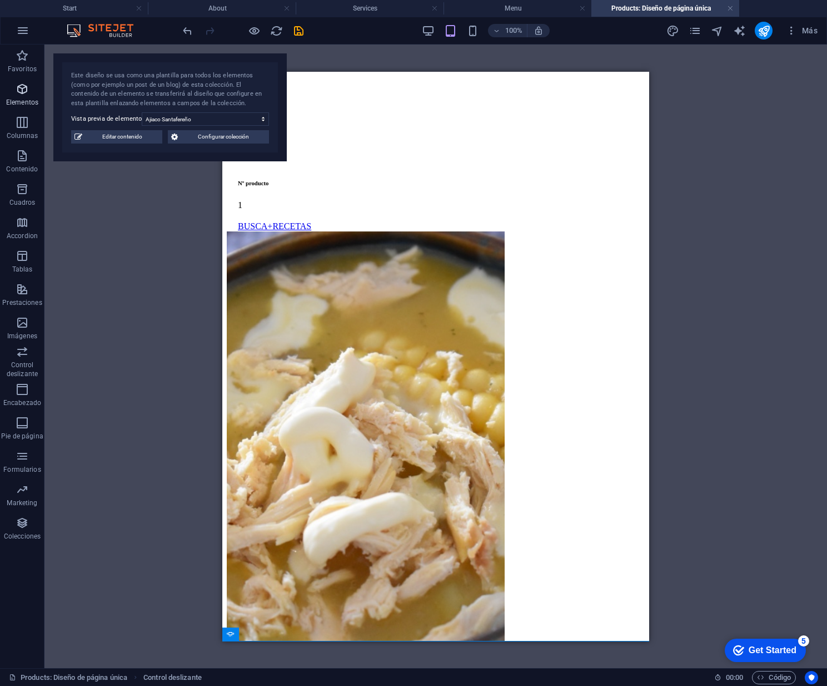
click at [23, 88] on icon "button" at bounding box center [22, 88] width 13 height 13
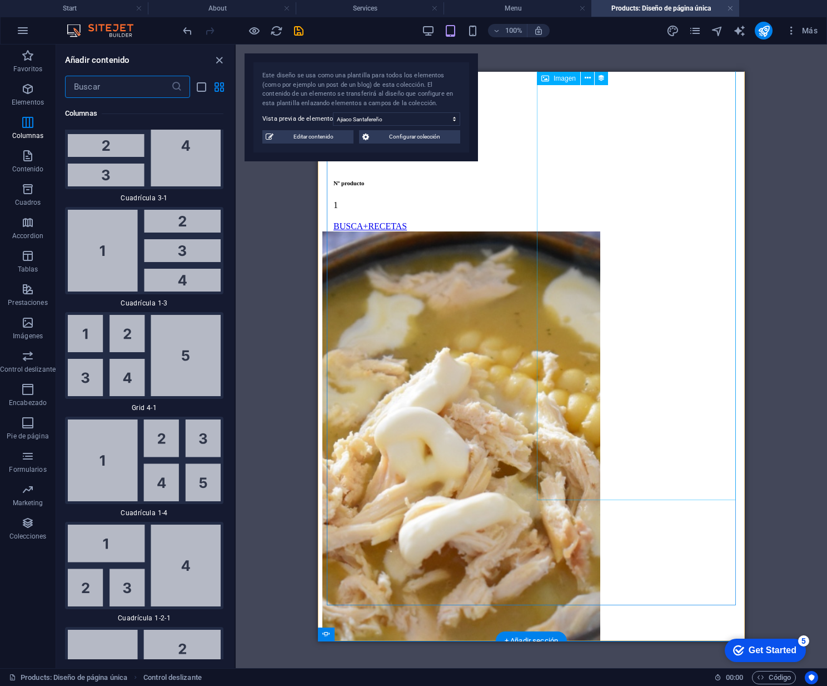
scroll to position [2653, 0]
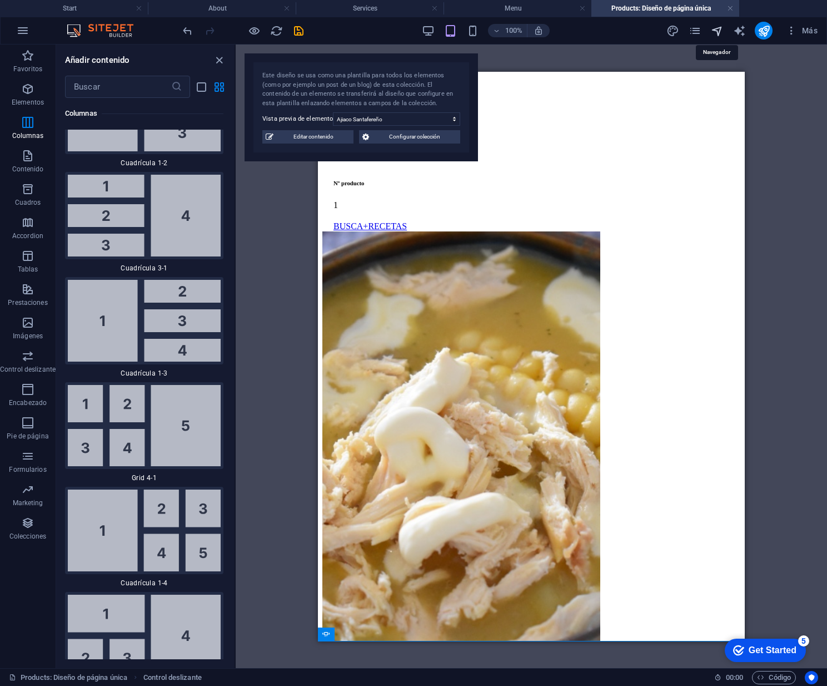
click at [719, 31] on icon "navigator" at bounding box center [717, 30] width 13 height 13
select select "16697979-es"
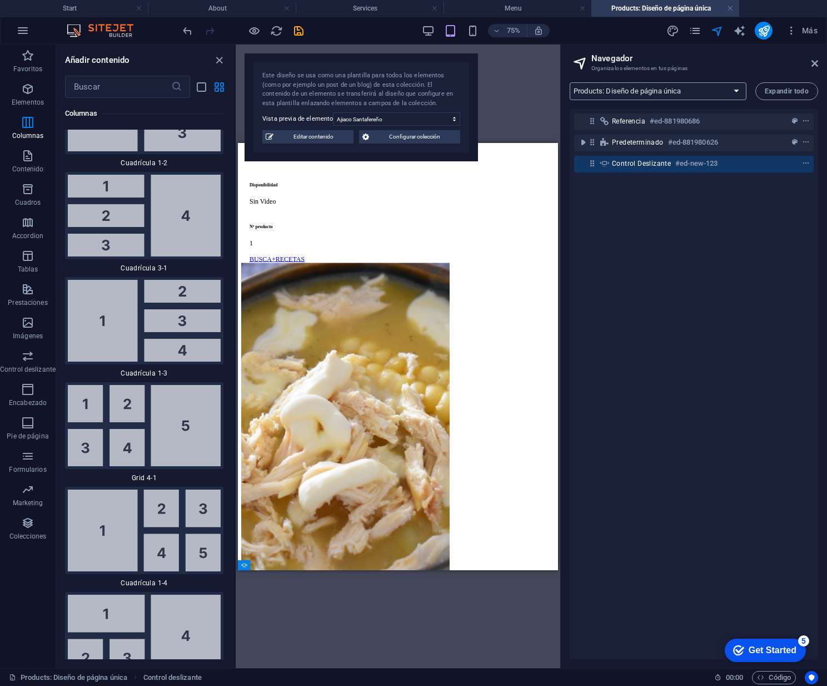
click at [733, 90] on select "Start About Services Menu Reservation Contact Legal notica Privacy [GEOGRAPHIC_…" at bounding box center [658, 91] width 177 height 18
click at [793, 31] on icon "button" at bounding box center [791, 30] width 11 height 11
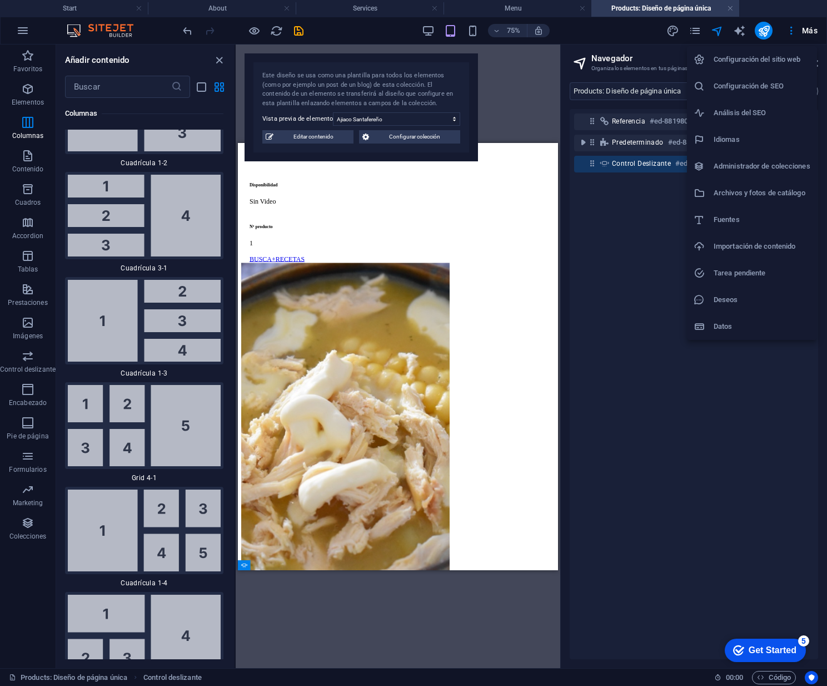
click at [785, 249] on h6 "Importación de contenido" at bounding box center [762, 246] width 97 height 13
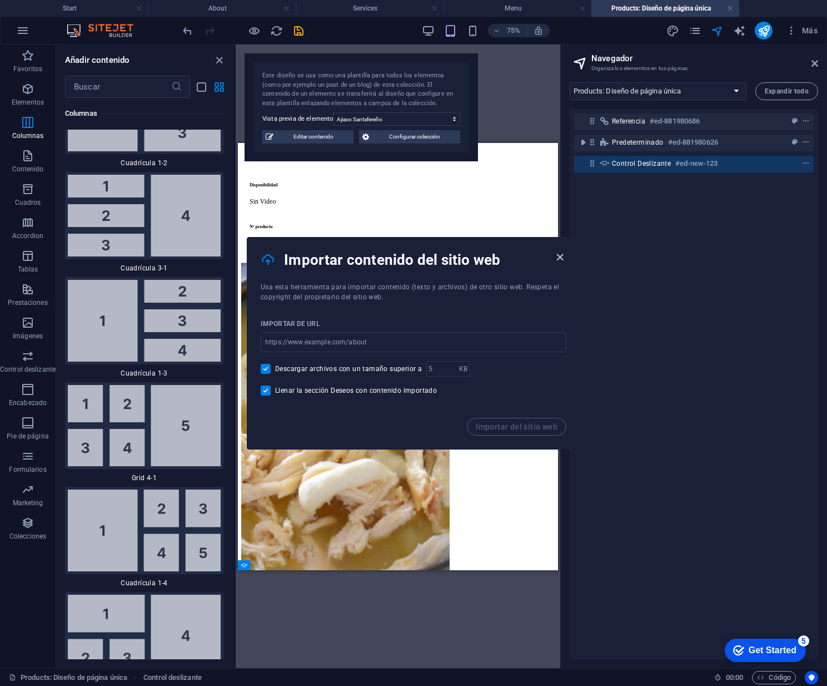
click at [559, 255] on icon "button" at bounding box center [560, 257] width 13 height 13
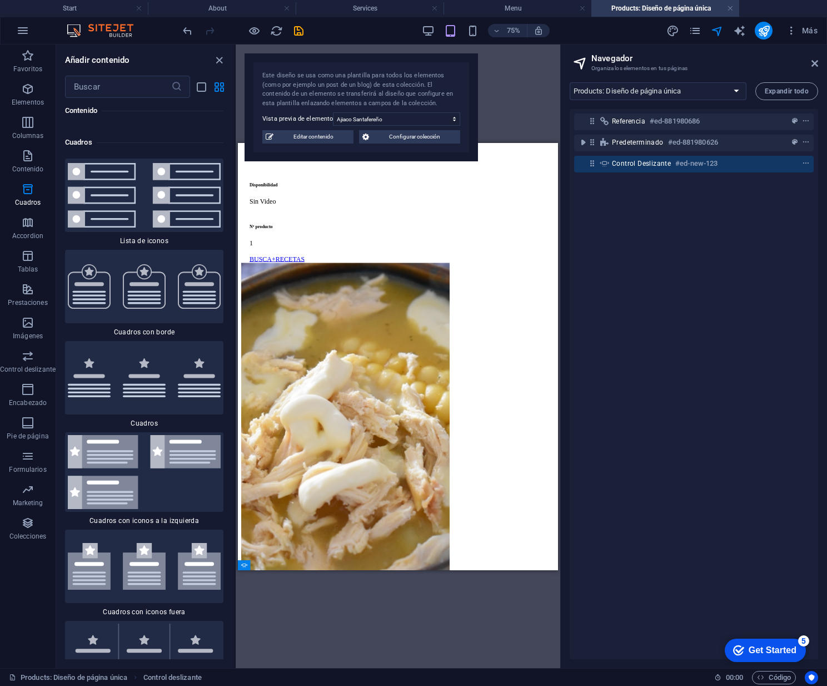
scroll to position [6010, 0]
